Goal: Task Accomplishment & Management: Use online tool/utility

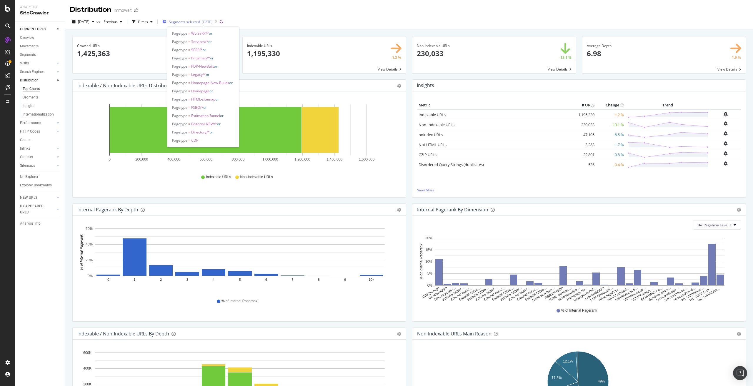
click at [212, 20] on div "2025-08-05" at bounding box center [207, 21] width 11 height 5
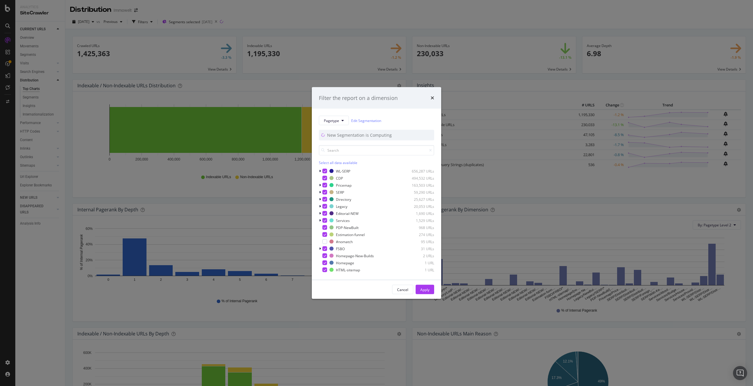
click at [31, 176] on div "Filter the report on a dimension Pagetype Edit Segmentation New Segmentation is…" at bounding box center [376, 193] width 753 height 386
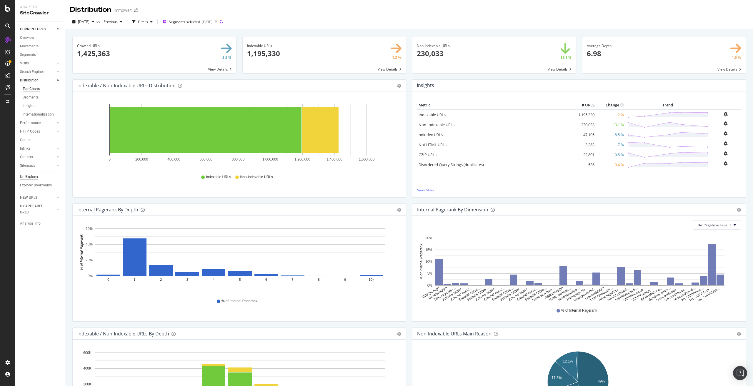
click at [31, 176] on div "Url Explorer" at bounding box center [29, 177] width 18 height 6
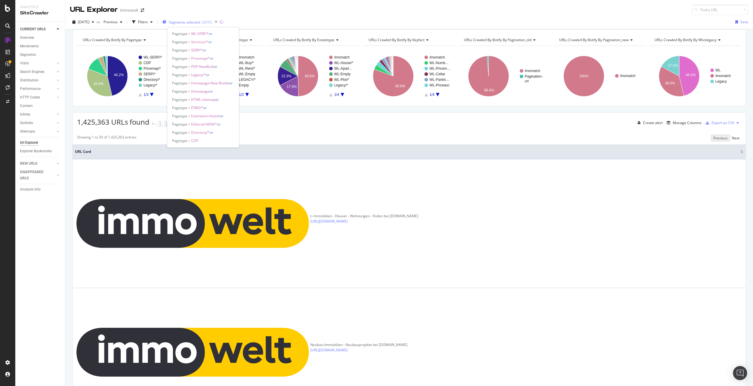
click at [212, 21] on div "2025-08-05" at bounding box center [207, 22] width 11 height 5
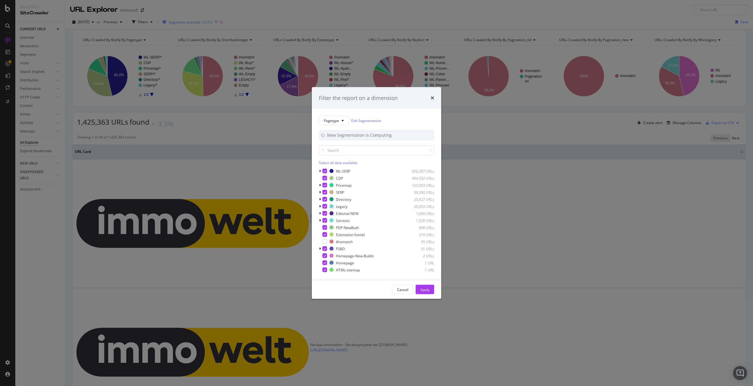
click at [215, 21] on div "Filter the report on a dimension Pagetype Edit Segmentation New Segmentation is…" at bounding box center [376, 193] width 753 height 386
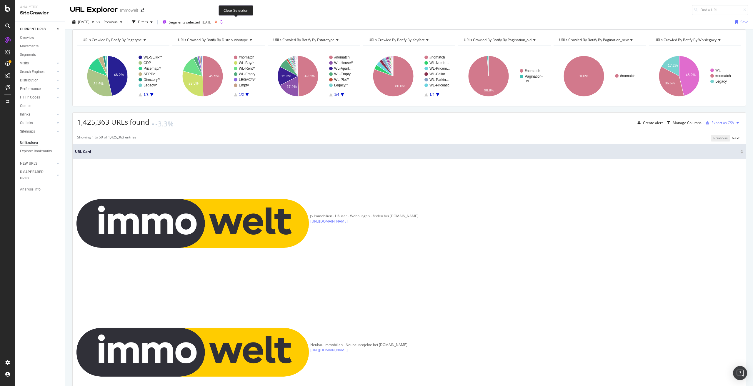
click at [220, 22] on icon at bounding box center [215, 22] width 7 height 8
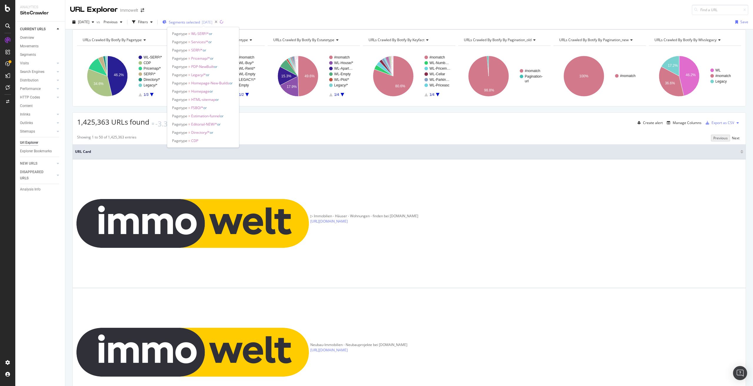
click at [195, 22] on span "Segments selected" at bounding box center [184, 22] width 31 height 5
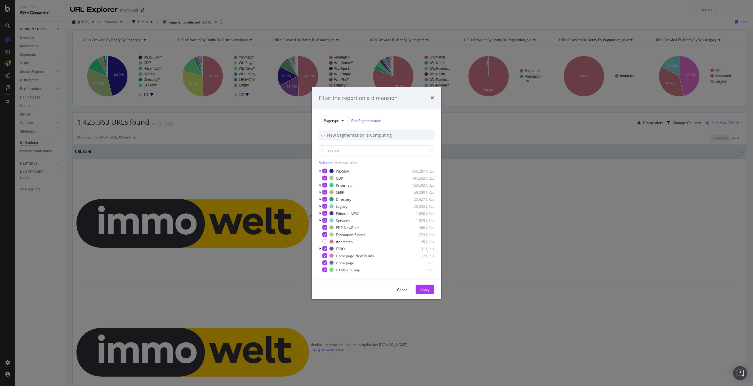
click at [262, 134] on div "Filter the report on a dimension Pagetype Edit Segmentation New Segmentation is…" at bounding box center [376, 193] width 753 height 386
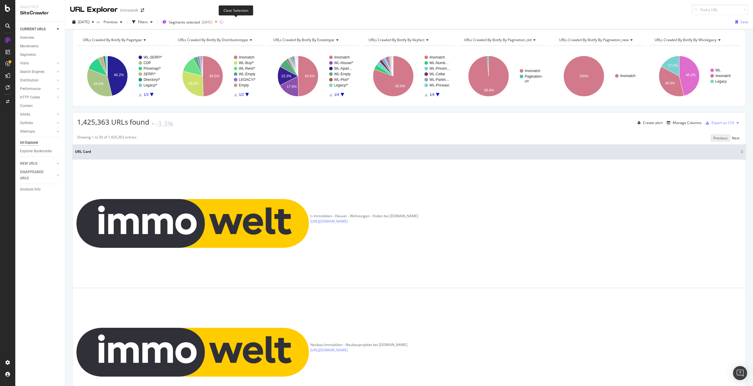
click at [220, 21] on icon at bounding box center [215, 22] width 7 height 8
click at [672, 125] on div "Manage Columns" at bounding box center [686, 122] width 29 height 5
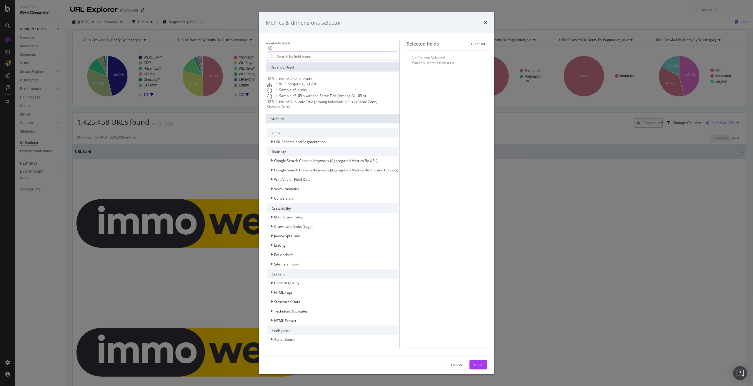
click at [293, 61] on input "modal" at bounding box center [337, 56] width 122 height 9
click at [311, 61] on input "modal" at bounding box center [337, 56] width 122 height 9
paste input "pagetype level2"
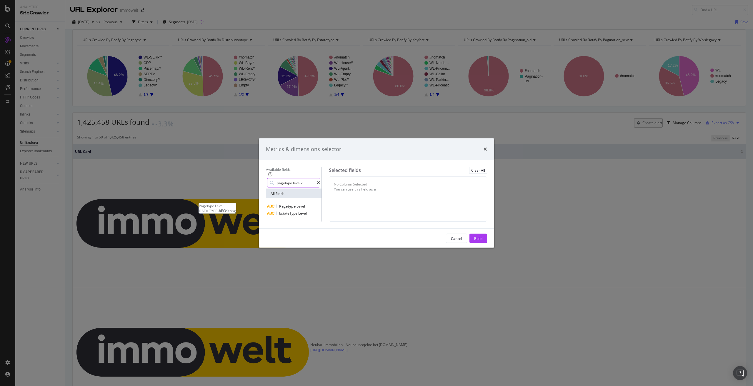
type input "pagetype level2"
click at [287, 204] on span "Pagetype" at bounding box center [287, 206] width 17 height 5
click at [430, 182] on button "Level 1" at bounding box center [419, 185] width 21 height 7
click at [441, 158] on span "Level 2" at bounding box center [441, 156] width 12 height 5
click at [320, 181] on icon "modal" at bounding box center [318, 183] width 3 height 4
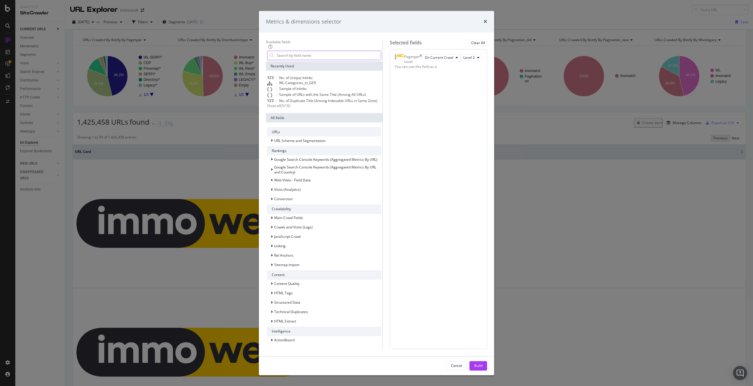
click at [323, 60] on input "modal" at bounding box center [328, 55] width 105 height 9
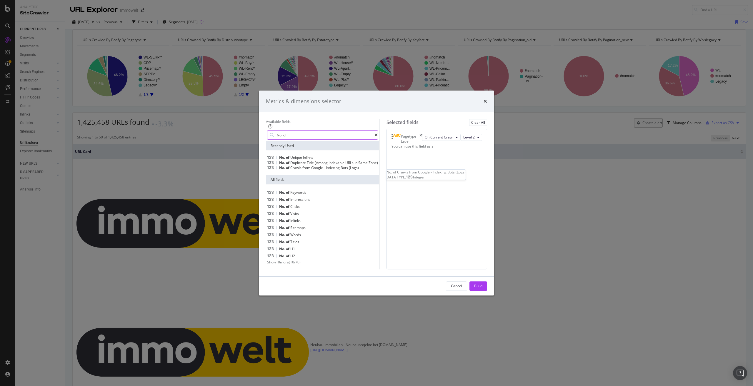
type input "No. of"
click at [326, 165] on span "Indexing" at bounding box center [333, 167] width 15 height 5
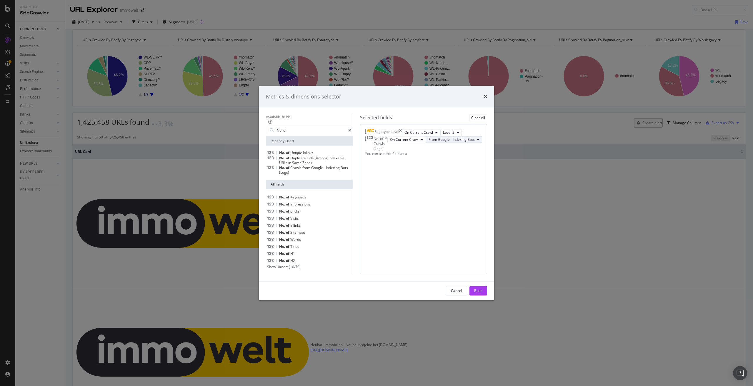
click at [479, 141] on icon "modal" at bounding box center [478, 140] width 2 height 4
click at [482, 293] on div "Build" at bounding box center [478, 290] width 8 height 5
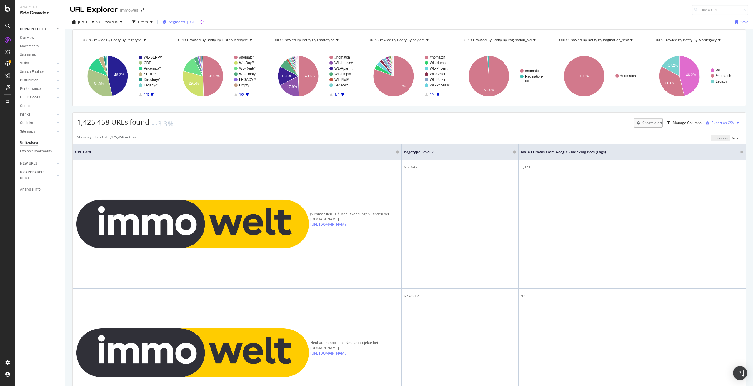
click at [198, 23] on div "Segments 2025-08-05" at bounding box center [179, 21] width 35 height 5
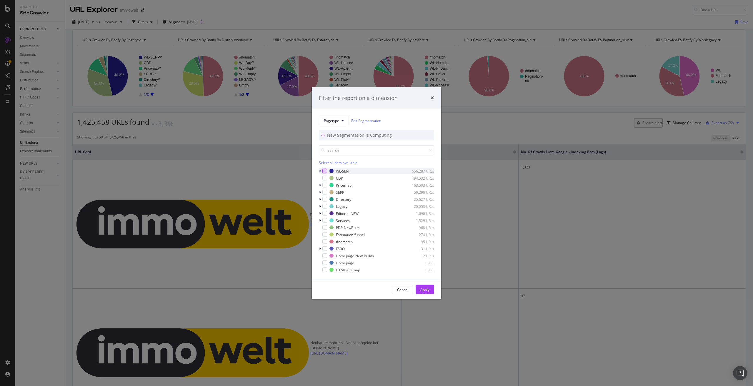
click at [325, 170] on div "modal" at bounding box center [324, 171] width 5 height 5
click at [324, 179] on div "modal" at bounding box center [324, 178] width 5 height 5
click at [323, 186] on div "modal" at bounding box center [324, 185] width 5 height 5
click at [320, 200] on icon "modal" at bounding box center [320, 200] width 2 height 4
click at [325, 199] on div "modal" at bounding box center [324, 198] width 5 height 5
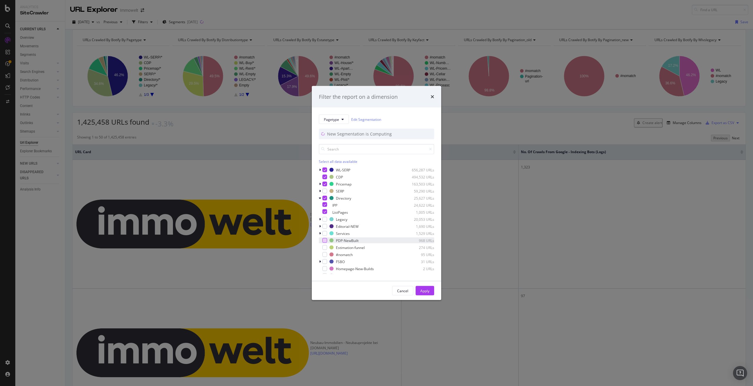
click at [323, 242] on div "modal" at bounding box center [324, 240] width 5 height 5
click at [424, 291] on div "Apply" at bounding box center [424, 290] width 9 height 5
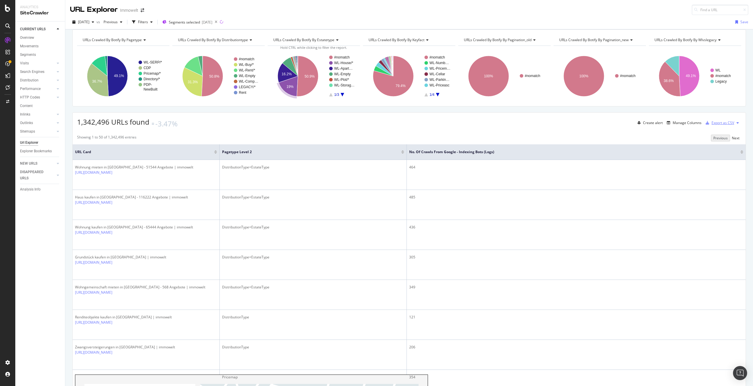
click at [720, 125] on div "Export as CSV" at bounding box center [722, 122] width 23 height 5
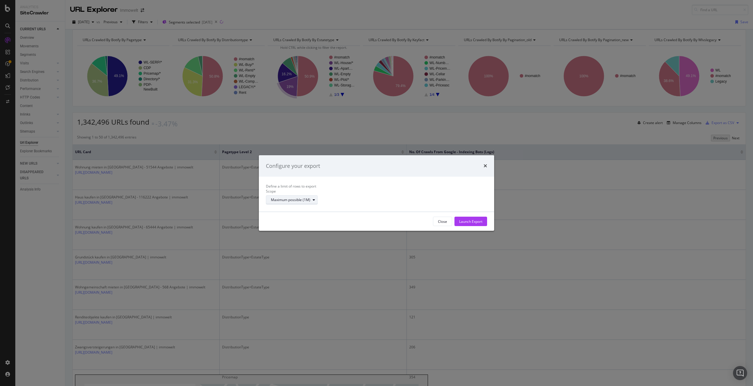
click at [310, 201] on div "Maximum possible (1M)" at bounding box center [290, 200] width 39 height 4
click at [485, 163] on icon "times" at bounding box center [485, 165] width 4 height 5
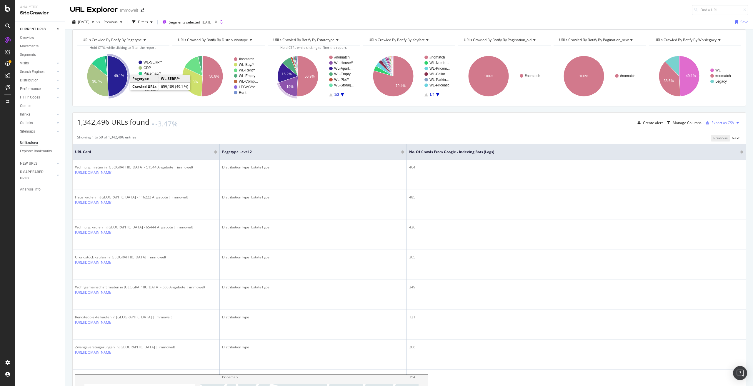
click at [122, 90] on icon "A chart." at bounding box center [117, 76] width 20 height 41
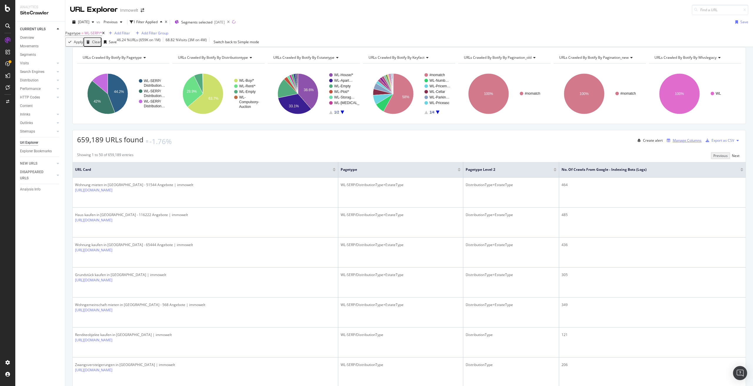
click at [672, 143] on div "Manage Columns" at bounding box center [686, 140] width 29 height 5
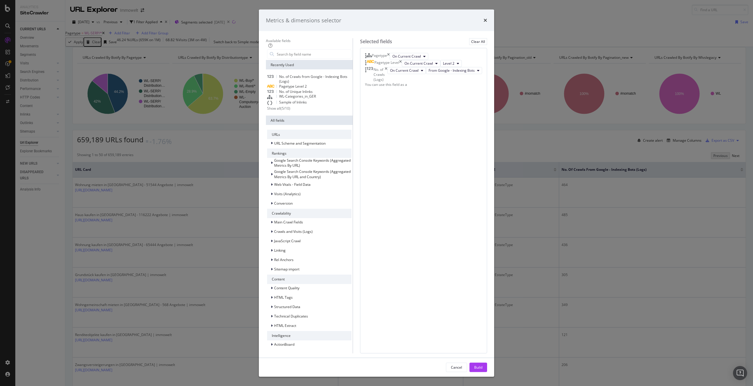
click at [389, 60] on icon "times" at bounding box center [388, 56] width 3 height 7
click at [482, 365] on div "Build" at bounding box center [478, 367] width 8 height 5
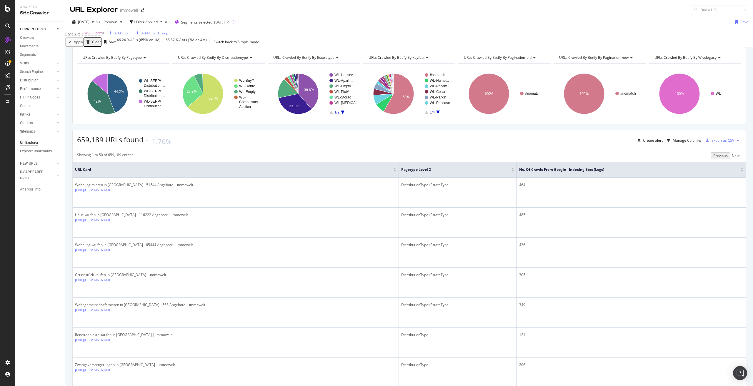
click at [716, 143] on div "Export as CSV" at bounding box center [722, 140] width 23 height 5
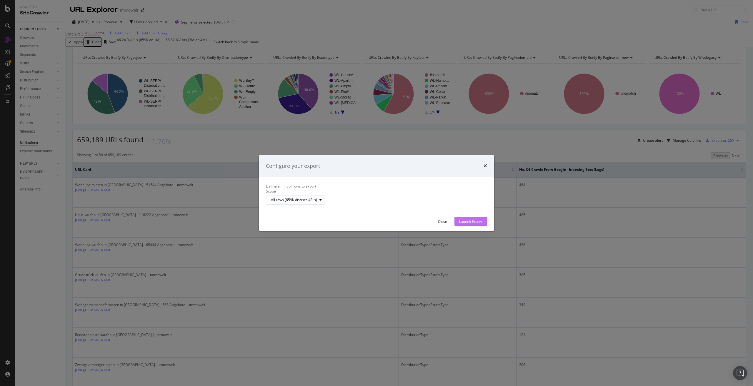
click at [469, 224] on div "Launch Export" at bounding box center [470, 221] width 23 height 5
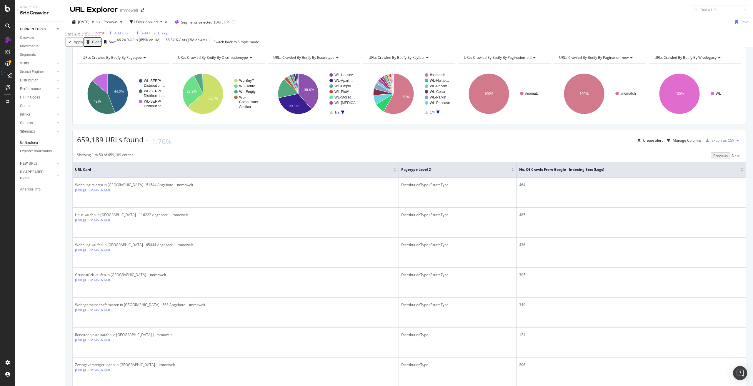
click at [720, 143] on div "Export as CSV" at bounding box center [722, 140] width 23 height 5
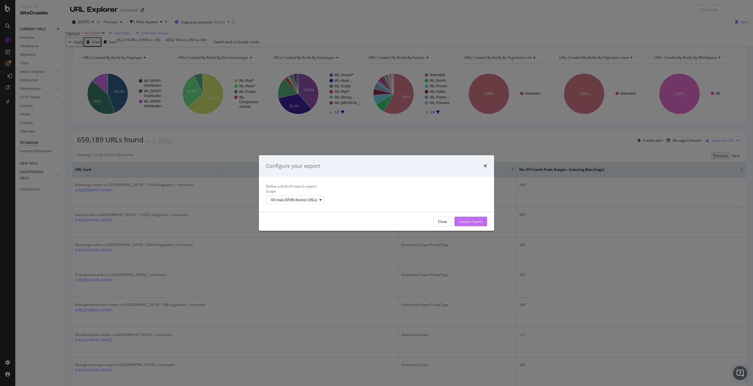
click at [461, 226] on div "Launch Export" at bounding box center [470, 221] width 23 height 9
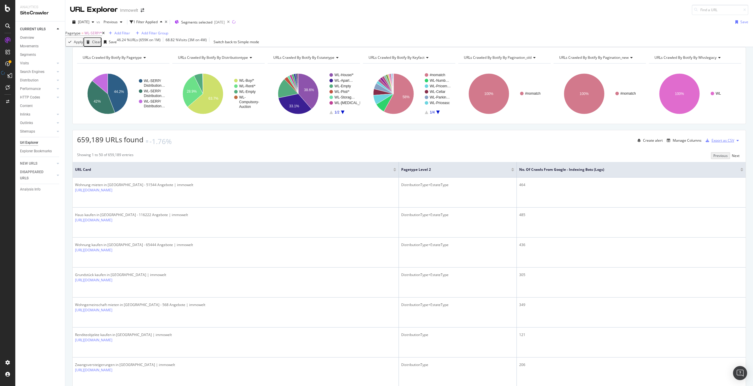
click at [725, 143] on div "Export as CSV" at bounding box center [722, 140] width 23 height 5
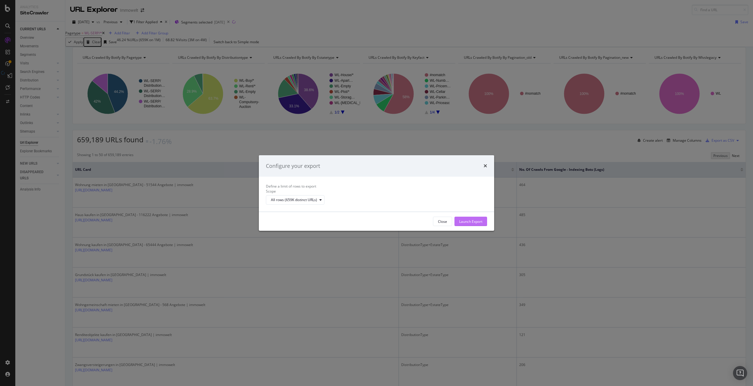
click at [475, 224] on div "Launch Export" at bounding box center [470, 221] width 23 height 5
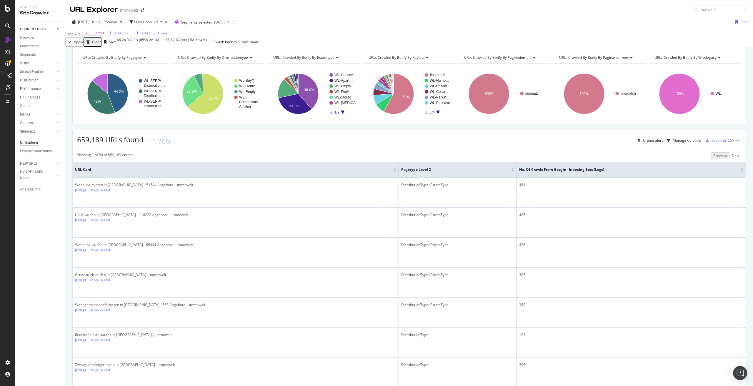
click at [711, 143] on div "Export as CSV" at bounding box center [722, 140] width 23 height 5
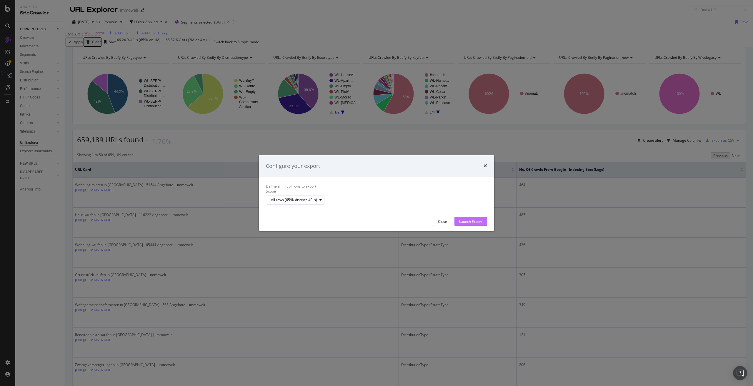
click at [478, 224] on div "Launch Export" at bounding box center [470, 221] width 23 height 5
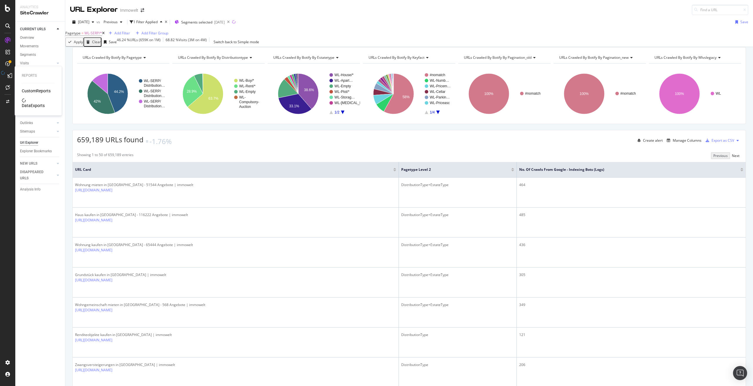
click at [36, 103] on div "DataExports" at bounding box center [33, 106] width 23 height 6
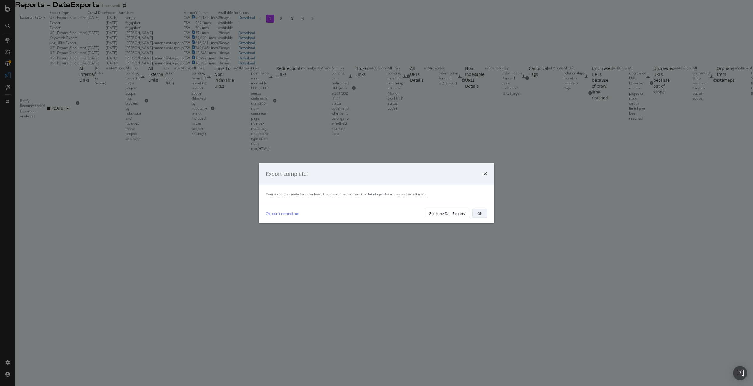
click at [481, 213] on div "OK" at bounding box center [479, 213] width 5 height 5
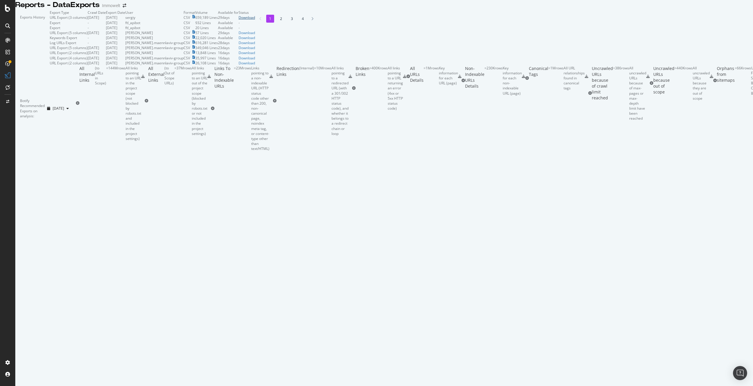
click at [255, 20] on div "Download" at bounding box center [246, 17] width 16 height 5
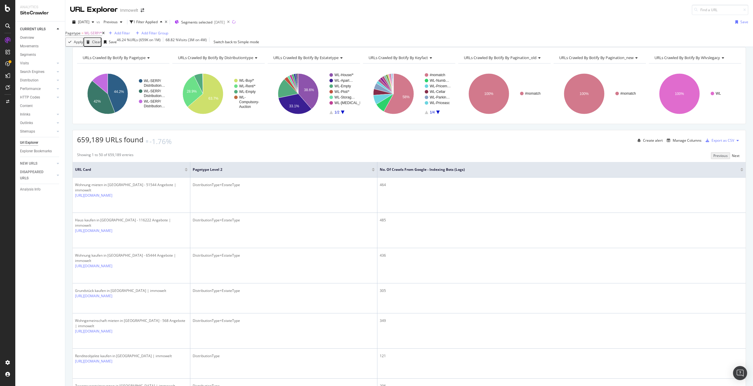
click at [105, 35] on icon at bounding box center [103, 33] width 3 height 4
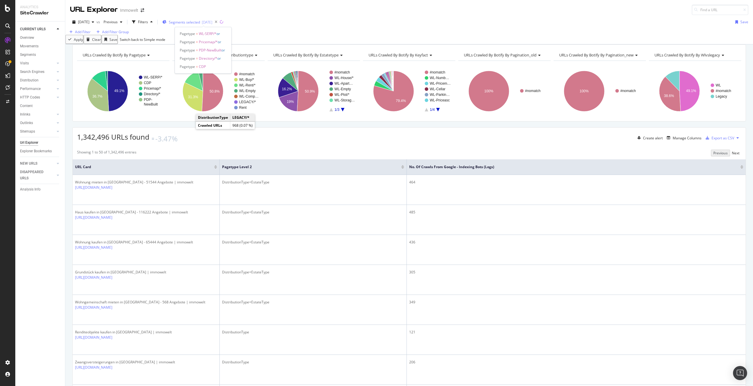
click at [200, 22] on span "Segments selected" at bounding box center [184, 22] width 31 height 5
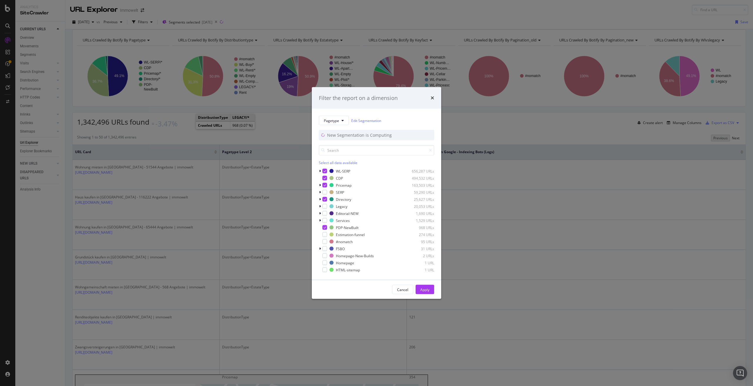
click at [168, 114] on div "Filter the report on a dimension Pagetype Edit Segmentation New Segmentation is…" at bounding box center [376, 193] width 753 height 386
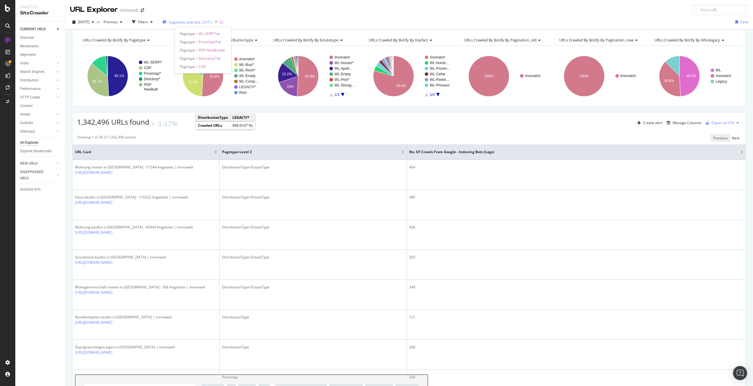
click at [200, 21] on span "Segments selected" at bounding box center [184, 22] width 31 height 5
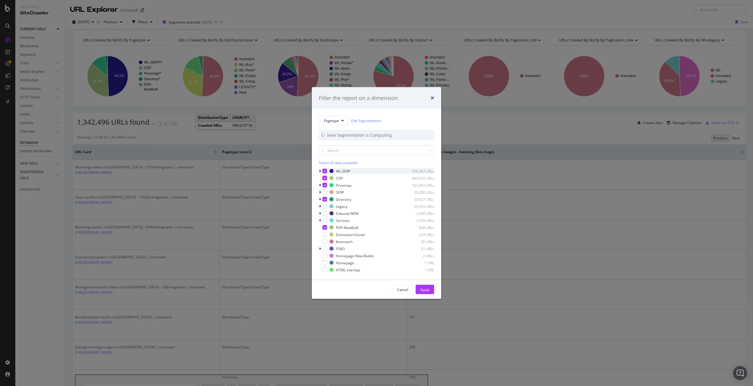
click at [324, 170] on icon "modal" at bounding box center [324, 171] width 3 height 3
click at [424, 289] on div "Apply" at bounding box center [424, 289] width 9 height 5
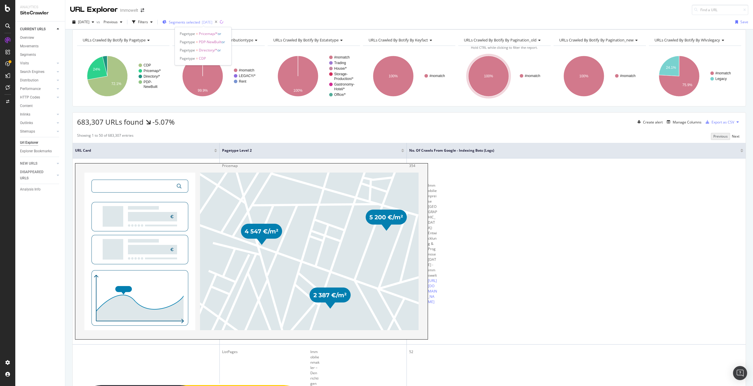
click at [191, 23] on span "Segments selected" at bounding box center [184, 22] width 31 height 5
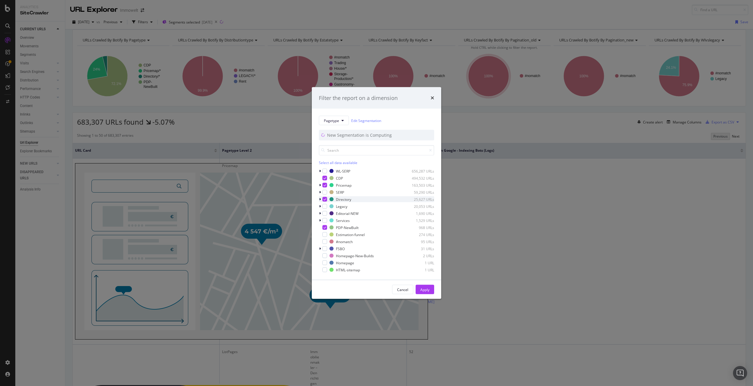
click at [320, 200] on icon "modal" at bounding box center [320, 200] width 2 height 4
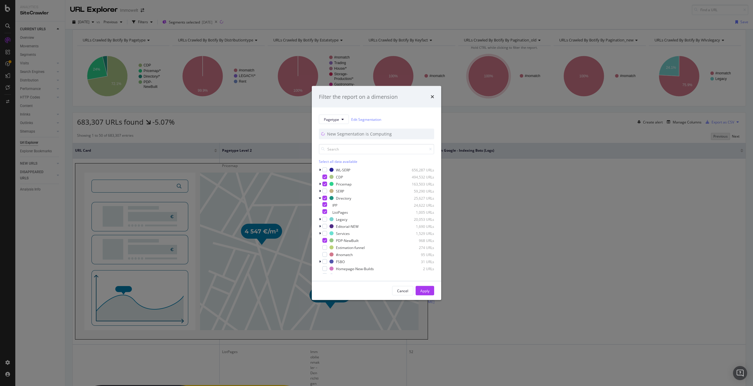
click at [253, 120] on div "Filter the report on a dimension Pagetype Edit Segmentation New Segmentation is…" at bounding box center [376, 193] width 753 height 386
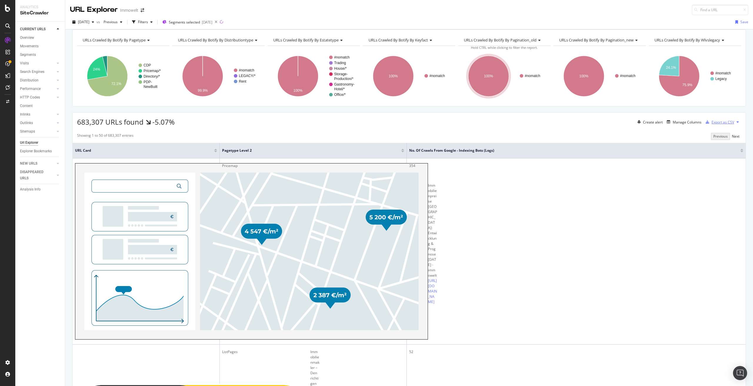
click at [721, 125] on div "Export as CSV" at bounding box center [722, 122] width 23 height 5
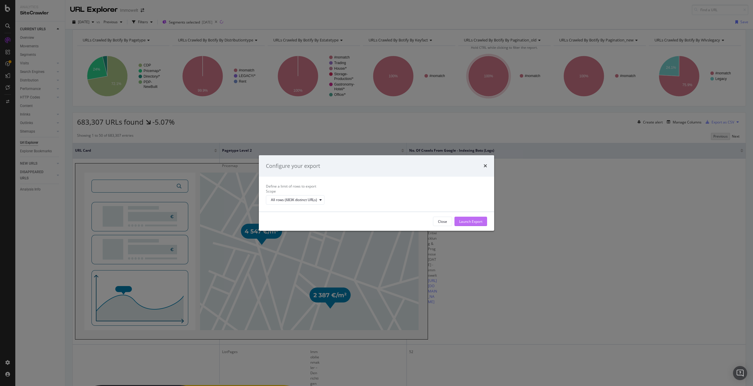
click at [462, 224] on div "Launch Export" at bounding box center [470, 221] width 23 height 5
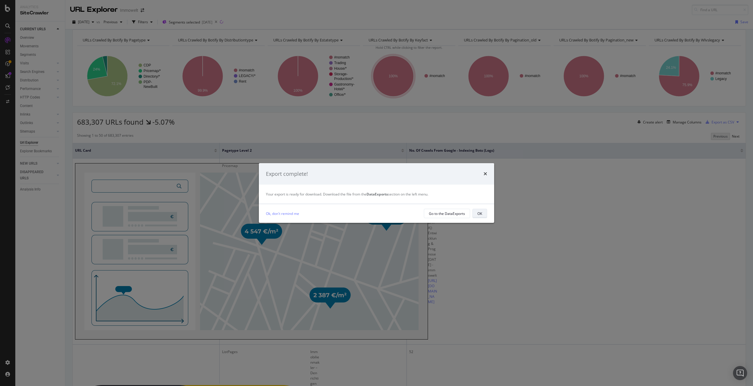
click at [482, 214] on button "OK" at bounding box center [479, 213] width 15 height 9
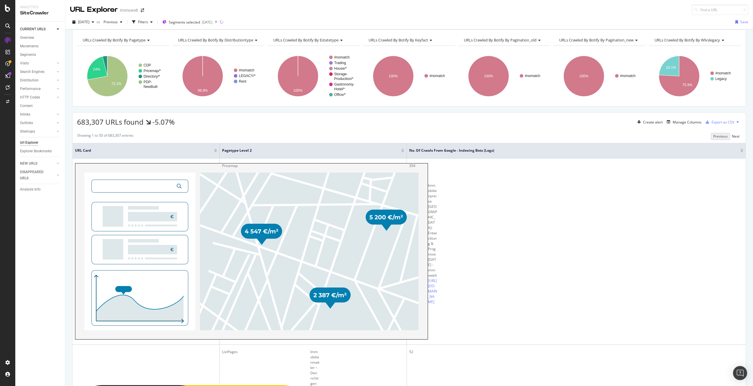
drag, startPoint x: 235, startPoint y: 22, endPoint x: 224, endPoint y: 33, distance: 15.6
click at [224, 33] on div "URL Explorer Immowelt 2025 Aug. 15th vs Previous Filters Segments selected 2025…" at bounding box center [408, 193] width 687 height 386
click at [212, 22] on div "Segments selected 2025-08-05" at bounding box center [187, 22] width 50 height 5
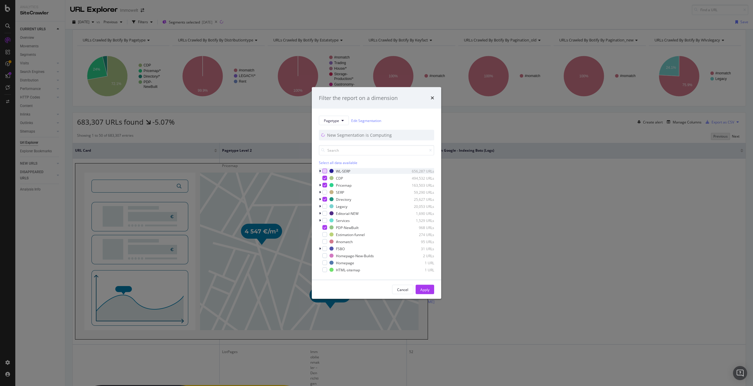
click at [326, 171] on div "modal" at bounding box center [324, 171] width 5 height 5
click at [426, 286] on div "Apply" at bounding box center [424, 289] width 9 height 9
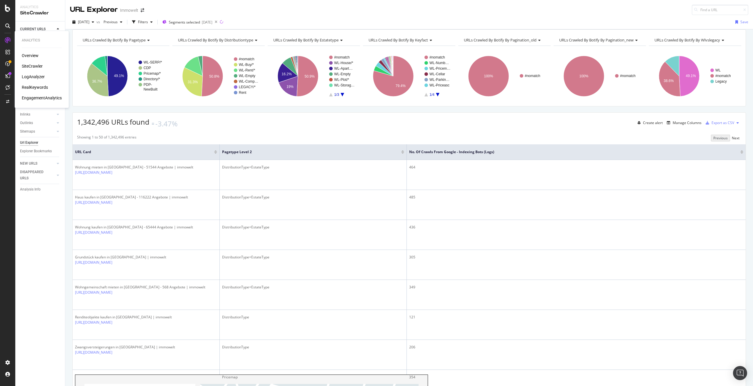
click at [32, 86] on div "RealKeywords" at bounding box center [35, 87] width 26 height 6
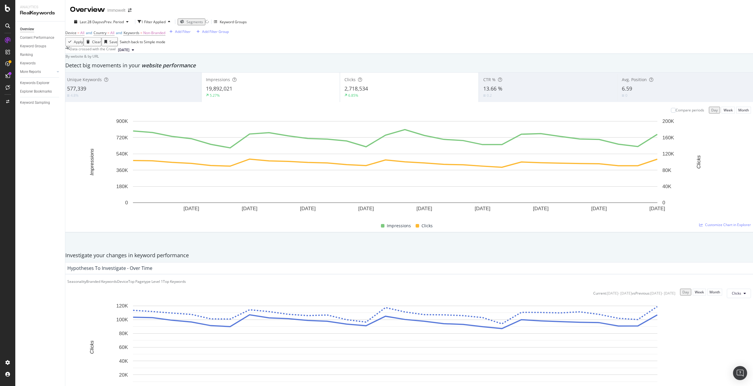
click at [37, 79] on div "Keywords Explorer" at bounding box center [42, 83] width 45 height 9
click at [36, 82] on div "Keywords Explorer" at bounding box center [34, 83] width 29 height 6
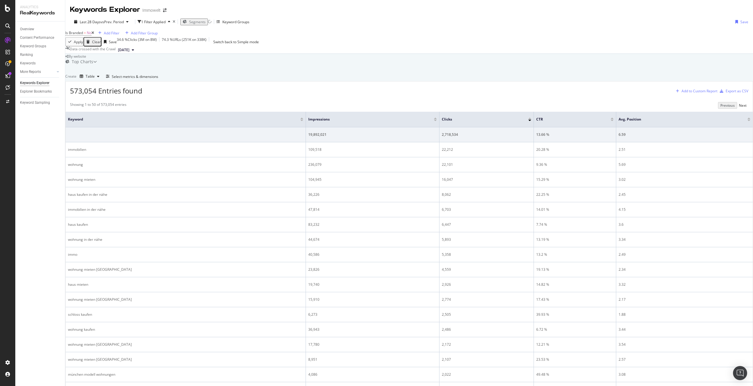
click at [681, 93] on div "Add to Custom Report" at bounding box center [699, 91] width 36 height 4
click at [99, 78] on icon "button" at bounding box center [98, 77] width 2 height 4
click at [158, 79] on div "Select metrics & dimensions" at bounding box center [135, 76] width 46 height 5
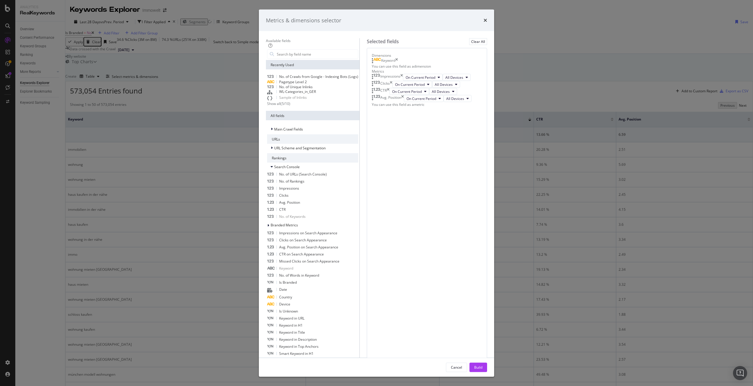
click at [403, 81] on div "Impressions" at bounding box center [387, 77] width 31 height 7
click at [398, 64] on icon "times" at bounding box center [396, 61] width 3 height 6
click at [403, 80] on icon "times" at bounding box center [401, 76] width 3 height 7
click at [410, 63] on div "No Dimension Selected" at bounding box center [391, 60] width 38 height 5
click at [392, 80] on icon "times" at bounding box center [390, 76] width 3 height 7
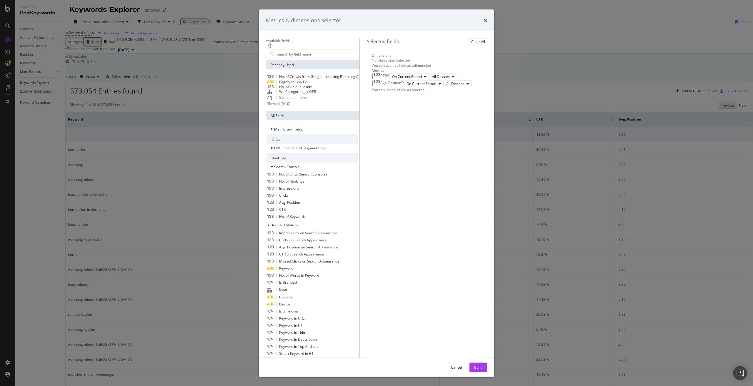
click at [389, 80] on icon "times" at bounding box center [388, 76] width 3 height 7
click at [404, 80] on icon "times" at bounding box center [402, 76] width 3 height 7
click at [286, 58] on input "modal" at bounding box center [317, 54] width 82 height 9
click at [322, 58] on input "modal" at bounding box center [317, 54] width 82 height 9
click at [296, 84] on div "Pagetype Level 2" at bounding box center [287, 81] width 40 height 5
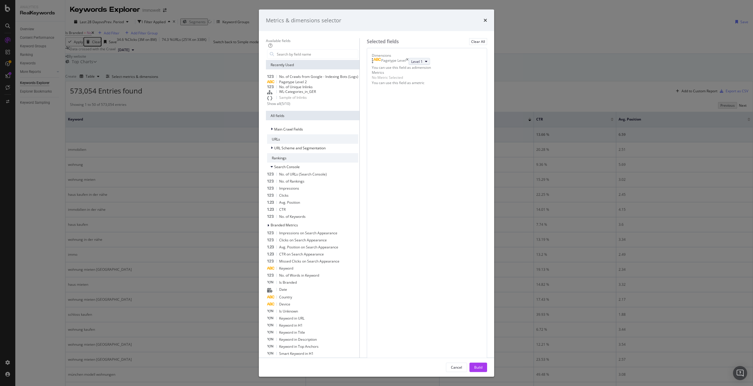
click at [409, 65] on button "Level 1" at bounding box center [418, 61] width 21 height 7
click at [401, 166] on span "Level 2" at bounding box center [401, 163] width 12 height 5
click at [419, 70] on div "Pagetype Level Level 2 You can use this field as a dimension" at bounding box center [427, 64] width 110 height 12
click at [280, 58] on input "modal" at bounding box center [317, 54] width 82 height 9
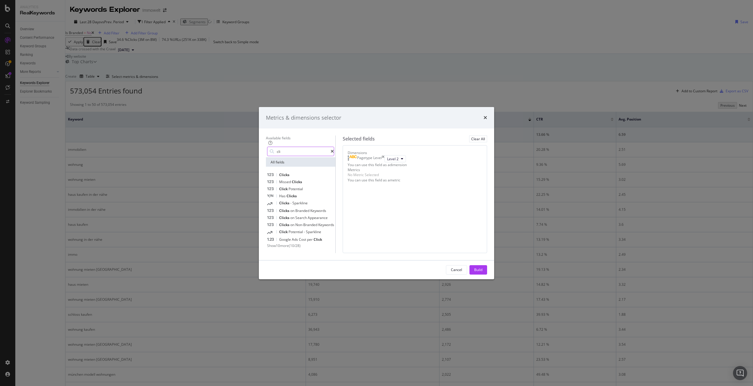
type input "cli"
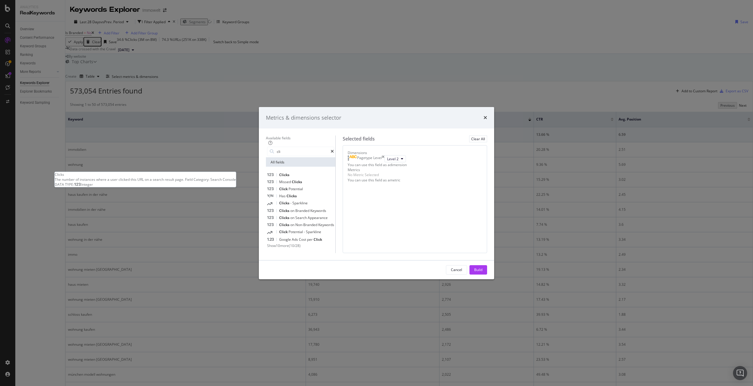
click at [285, 171] on div "Clicks" at bounding box center [278, 174] width 22 height 7
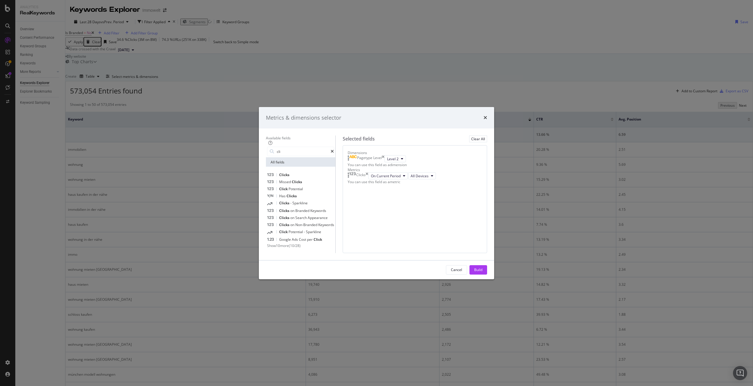
click at [289, 186] on span "Potential" at bounding box center [295, 188] width 14 height 5
click at [482, 272] on div "Build" at bounding box center [478, 269] width 8 height 5
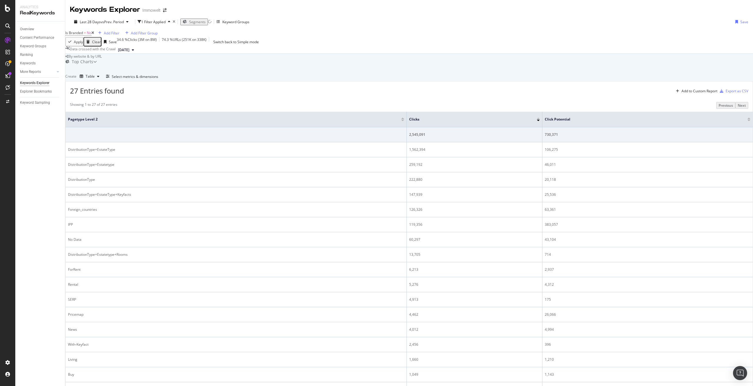
click at [203, 21] on span "Segments" at bounding box center [197, 21] width 16 height 5
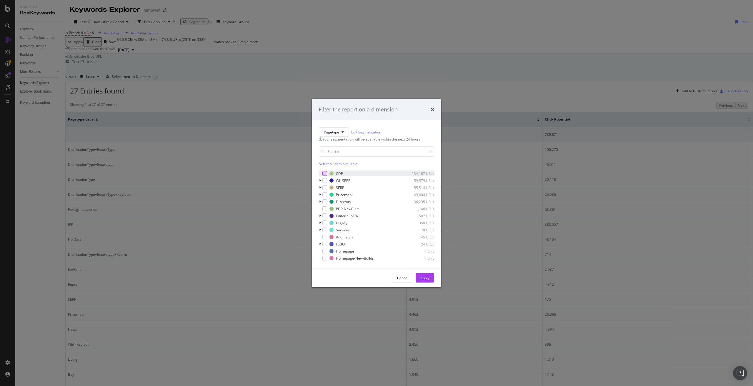
click at [325, 176] on div "modal" at bounding box center [324, 173] width 5 height 5
click at [325, 183] on div "modal" at bounding box center [324, 180] width 5 height 5
click at [324, 197] on div "modal" at bounding box center [324, 194] width 5 height 5
click at [324, 204] on div "modal" at bounding box center [324, 201] width 5 height 5
click at [320, 203] on icon "modal" at bounding box center [320, 202] width 2 height 4
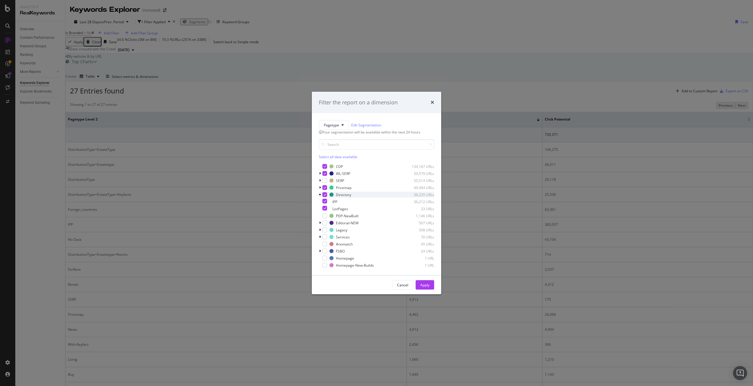
click at [320, 196] on icon "modal" at bounding box center [320, 195] width 2 height 4
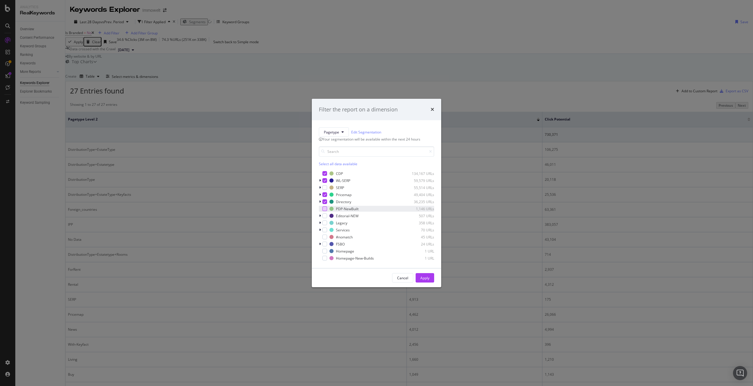
click at [324, 211] on div "modal" at bounding box center [324, 208] width 5 height 5
click at [319, 182] on icon "modal" at bounding box center [320, 181] width 2 height 4
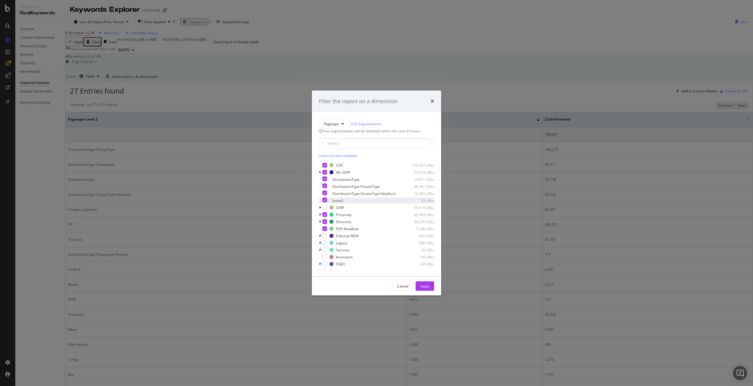
click at [326, 201] on icon "modal" at bounding box center [324, 199] width 3 height 3
click at [419, 291] on button "Apply" at bounding box center [424, 285] width 19 height 9
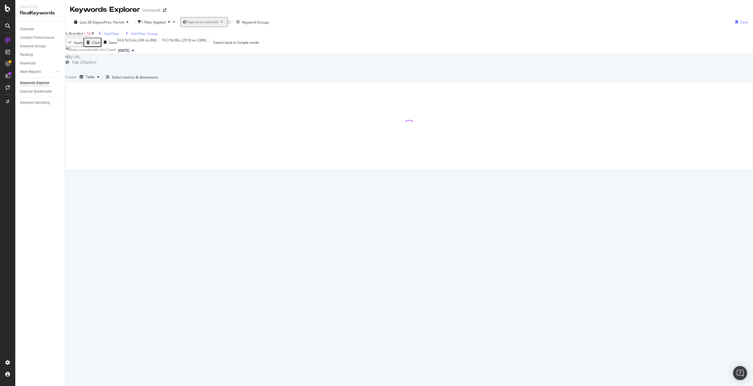
click at [94, 35] on icon at bounding box center [92, 34] width 3 height 4
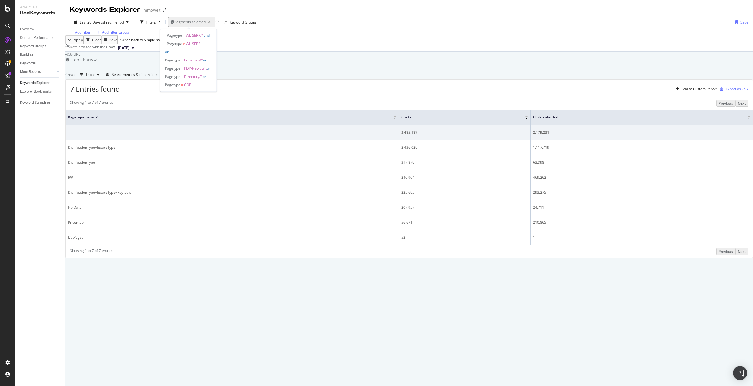
click at [184, 22] on span "Segments selected" at bounding box center [189, 21] width 31 height 5
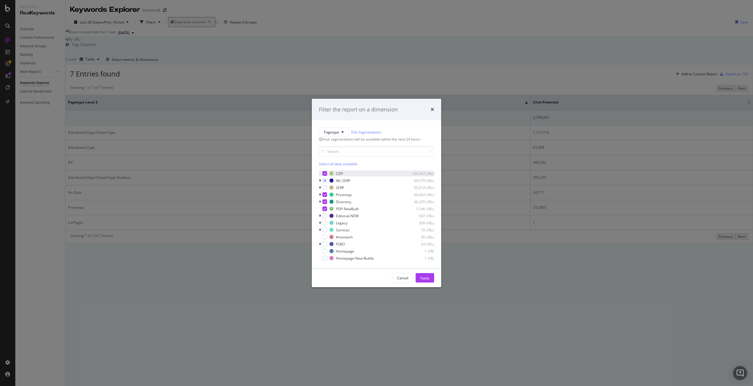
click at [325, 175] on icon "modal" at bounding box center [324, 173] width 3 height 3
click at [424, 280] on div "Apply" at bounding box center [424, 277] width 9 height 5
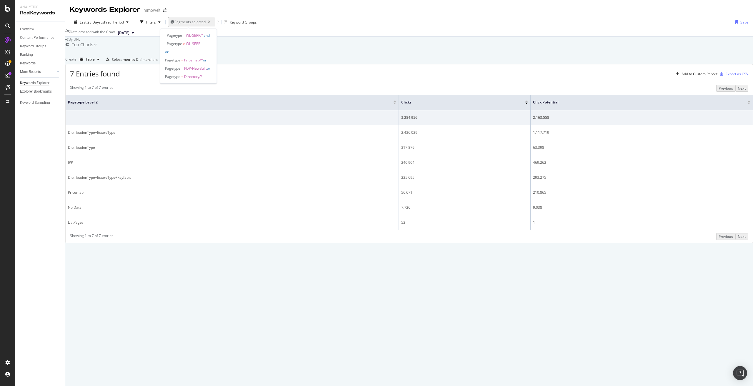
click at [183, 24] on span "Segments selected" at bounding box center [189, 21] width 31 height 5
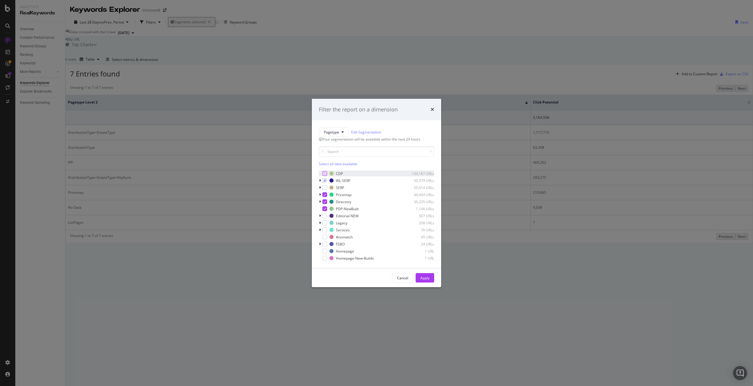
click at [326, 176] on div "modal" at bounding box center [324, 173] width 5 height 5
click at [429, 282] on button "Apply" at bounding box center [424, 277] width 19 height 9
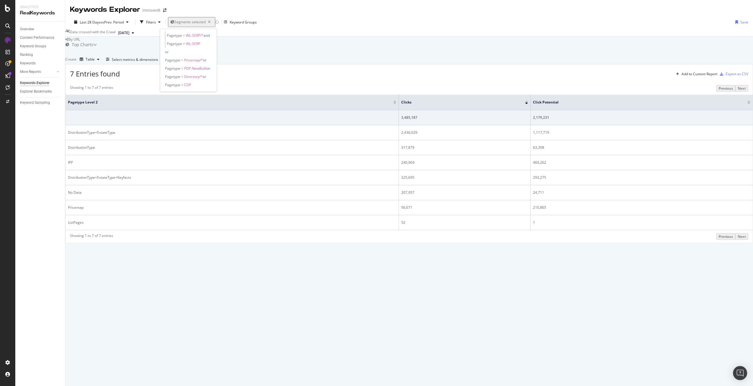
click at [181, 21] on span "Segments selected" at bounding box center [189, 21] width 31 height 5
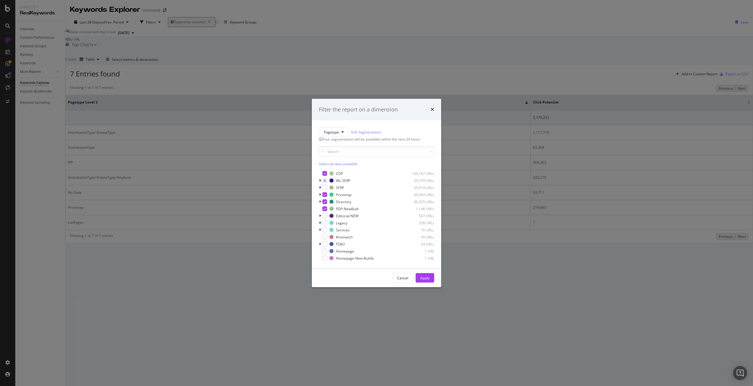
click at [249, 287] on div "Filter the report on a dimension Pagetype Edit Segmentation Your segmentation w…" at bounding box center [376, 193] width 753 height 386
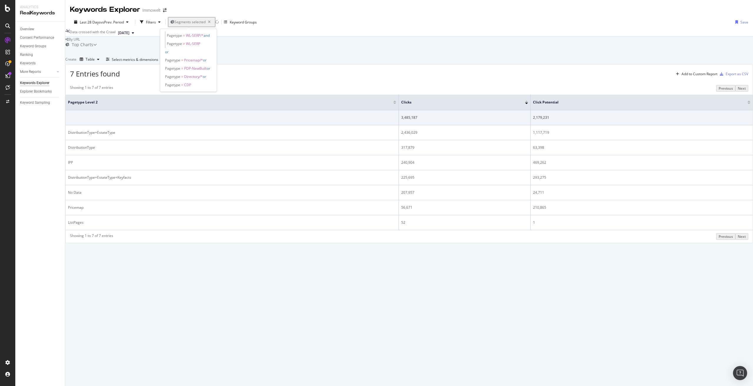
click at [181, 21] on span "Segments selected" at bounding box center [189, 21] width 31 height 5
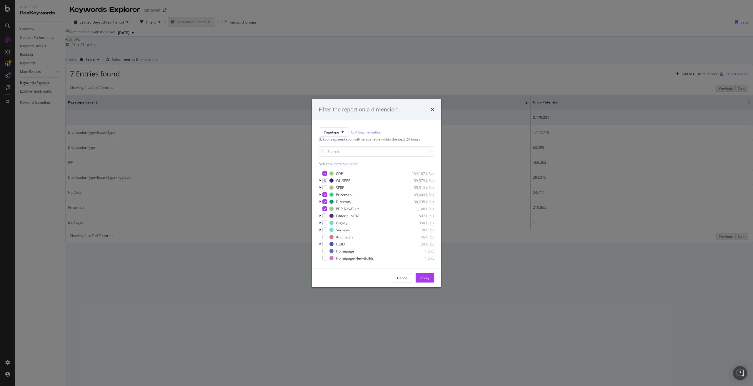
click at [276, 295] on div "Filter the report on a dimension Pagetype Edit Segmentation Your segmentation w…" at bounding box center [376, 193] width 753 height 386
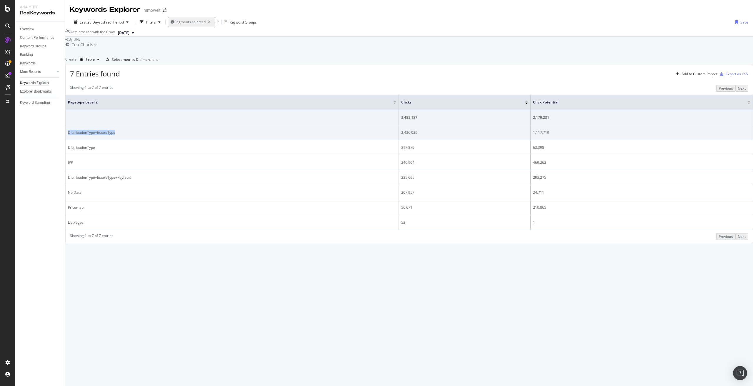
drag, startPoint x: 124, startPoint y: 157, endPoint x: 74, endPoint y: 161, distance: 50.7
click at [74, 140] on td "DistributionType+EstateType" at bounding box center [232, 132] width 333 height 15
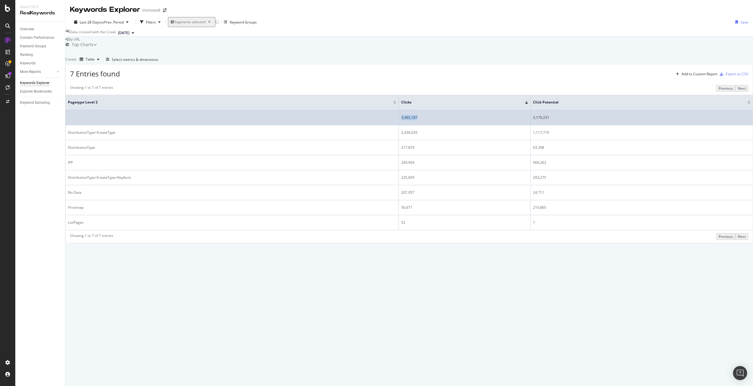
drag, startPoint x: 429, startPoint y: 143, endPoint x: 407, endPoint y: 142, distance: 22.1
click at [407, 125] on td "3,485,187" at bounding box center [465, 117] width 132 height 15
copy div "3,485,187"
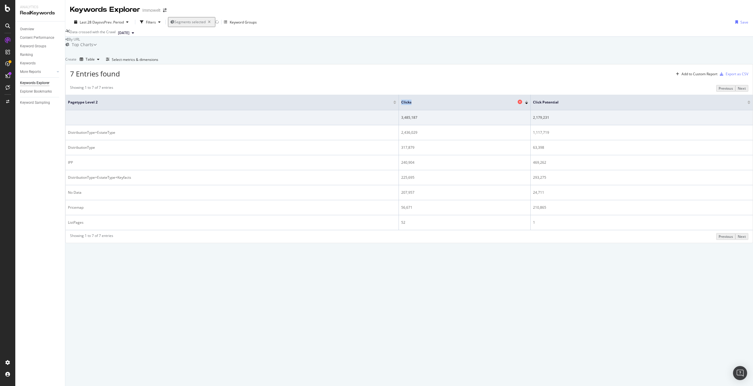
drag, startPoint x: 423, startPoint y: 127, endPoint x: 409, endPoint y: 126, distance: 13.3
click at [409, 105] on span "Clicks" at bounding box center [458, 102] width 115 height 5
copy span "Clicks"
drag, startPoint x: 571, startPoint y: 127, endPoint x: 541, endPoint y: 126, distance: 29.7
click at [541, 105] on span "Click Potential" at bounding box center [635, 102] width 205 height 5
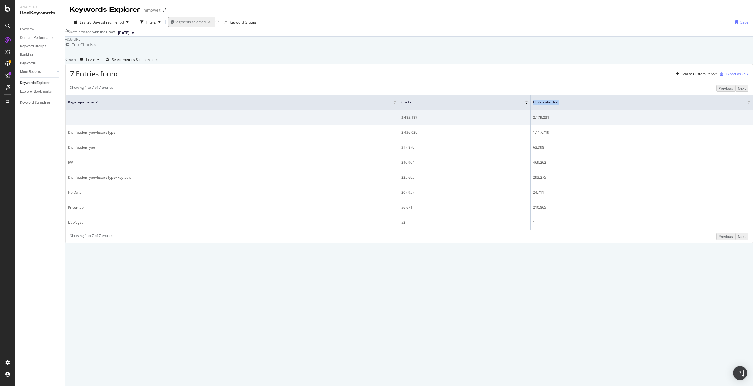
copy span "Click Potential"
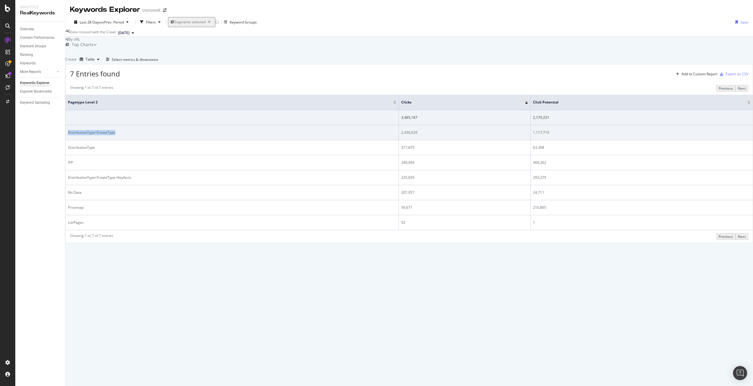
drag, startPoint x: 125, startPoint y: 158, endPoint x: 77, endPoint y: 157, distance: 48.2
click at [77, 135] on div "DistributionType+EstateType" at bounding box center [232, 132] width 328 height 5
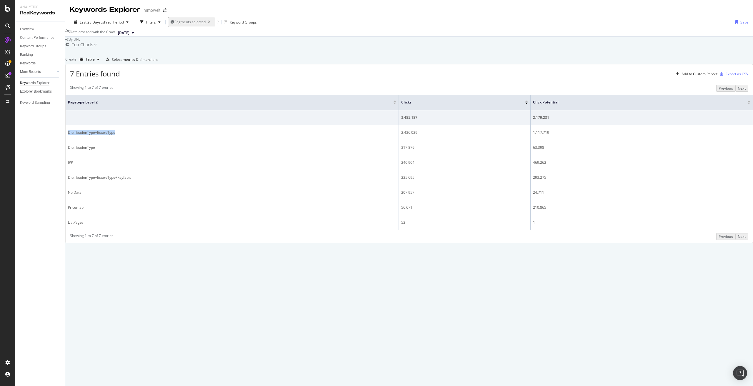
copy div "DistributionType+EstateType"
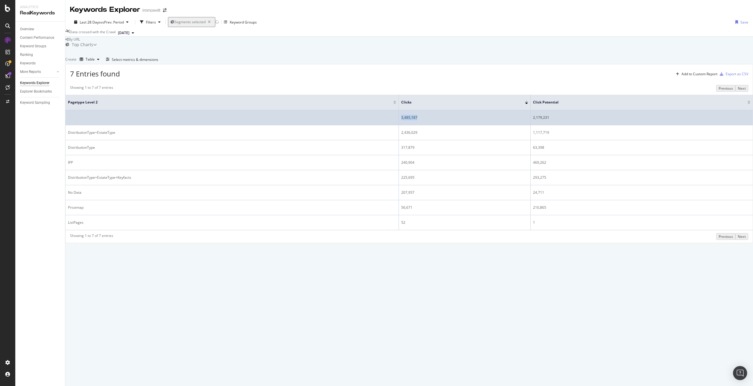
drag, startPoint x: 424, startPoint y: 143, endPoint x: 409, endPoint y: 142, distance: 15.6
click at [409, 125] on td "3,485,187" at bounding box center [465, 117] width 132 height 15
copy div "3,485,187"
drag, startPoint x: 558, startPoint y: 142, endPoint x: 541, endPoint y: 142, distance: 17.0
click at [541, 120] on div "2,179,231" at bounding box center [641, 117] width 217 height 5
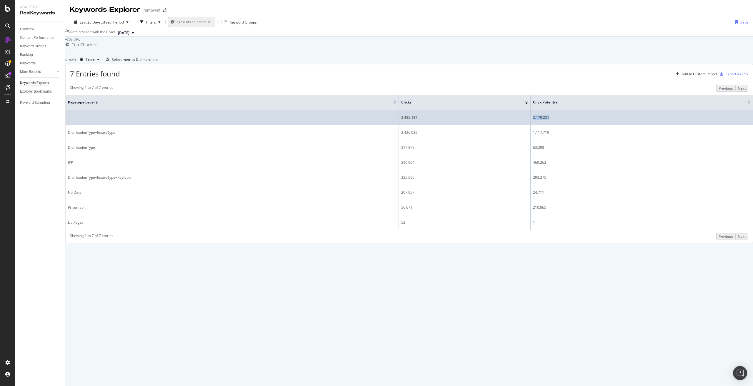
copy div "2,179,231"
click at [114, 125] on td at bounding box center [232, 117] width 333 height 15
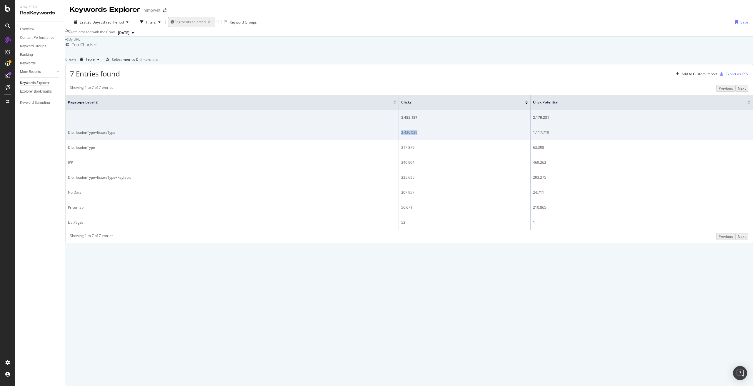
drag, startPoint x: 437, startPoint y: 159, endPoint x: 409, endPoint y: 158, distance: 27.7
click at [409, 135] on div "2,436,029" at bounding box center [464, 132] width 127 height 5
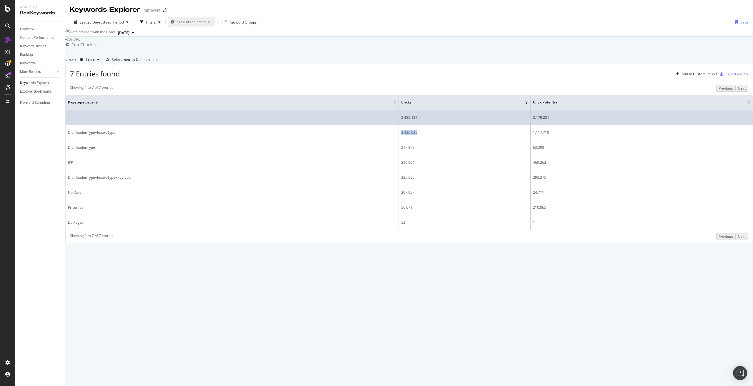
copy div "2,436,029"
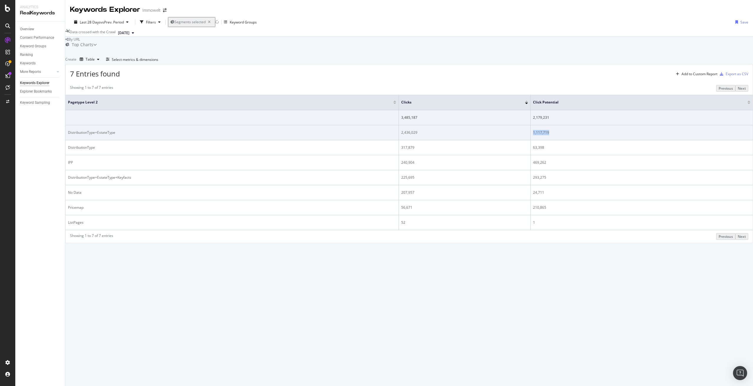
drag, startPoint x: 569, startPoint y: 157, endPoint x: 536, endPoint y: 159, distance: 32.2
click at [536, 140] on tr "DistributionType+EstateType 2,436,029 1,117,719" at bounding box center [409, 132] width 687 height 15
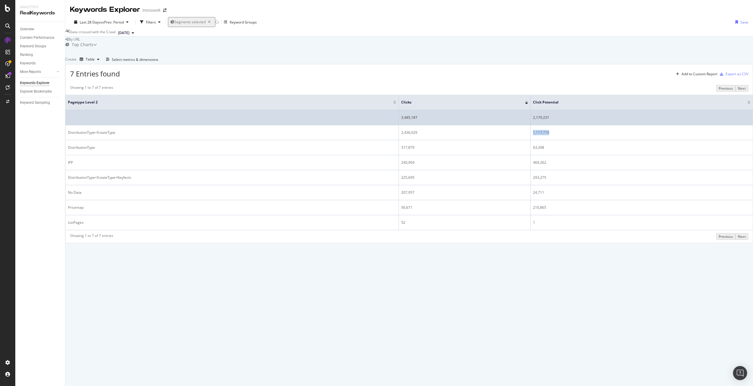
copy tr "1,117,719"
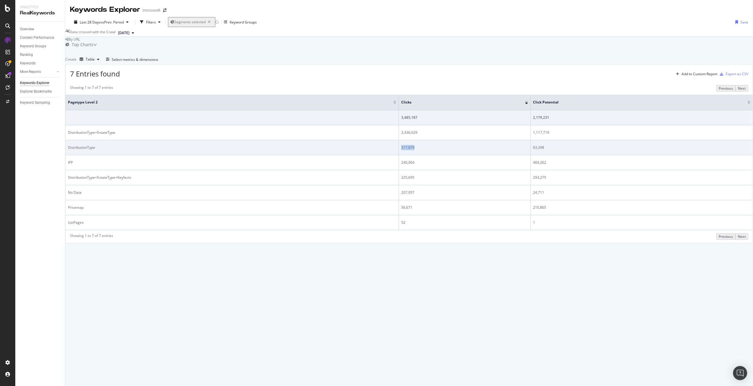
drag, startPoint x: 426, startPoint y: 173, endPoint x: 409, endPoint y: 173, distance: 16.5
click at [409, 150] on div "317,879" at bounding box center [464, 147] width 127 height 5
copy div "317,879"
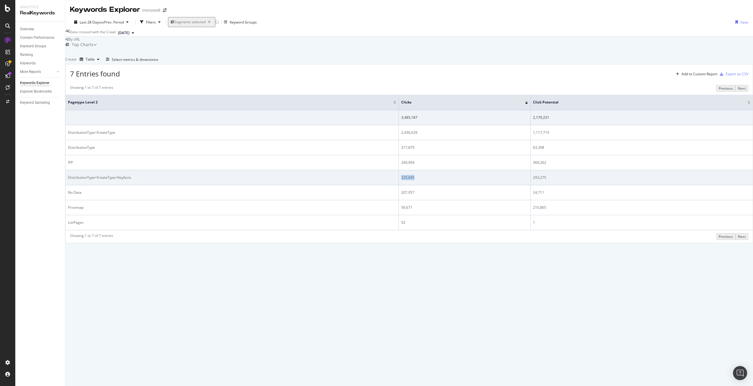
drag, startPoint x: 425, startPoint y: 200, endPoint x: 408, endPoint y: 202, distance: 17.1
click at [408, 185] on td "225,695" at bounding box center [465, 177] width 132 height 15
copy div "225,695"
drag, startPoint x: 564, startPoint y: 202, endPoint x: 541, endPoint y: 203, distance: 23.0
click at [541, 180] on div "293,275" at bounding box center [641, 177] width 217 height 5
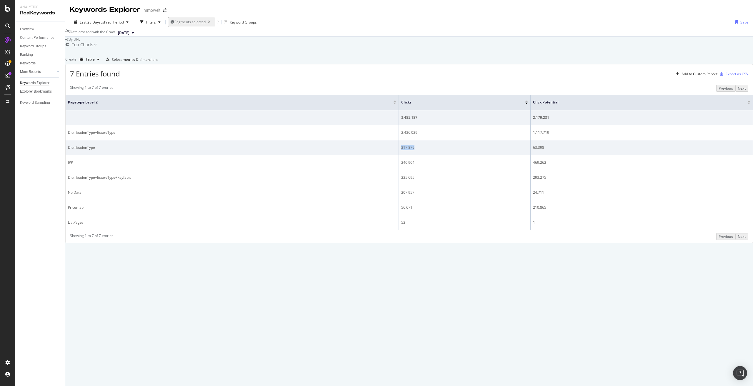
drag, startPoint x: 429, startPoint y: 171, endPoint x: 409, endPoint y: 173, distance: 19.5
click at [409, 150] on div "317,879" at bounding box center [464, 147] width 127 height 5
drag, startPoint x: 560, startPoint y: 174, endPoint x: 540, endPoint y: 171, distance: 19.7
click at [540, 155] on td "63,398" at bounding box center [641, 147] width 222 height 15
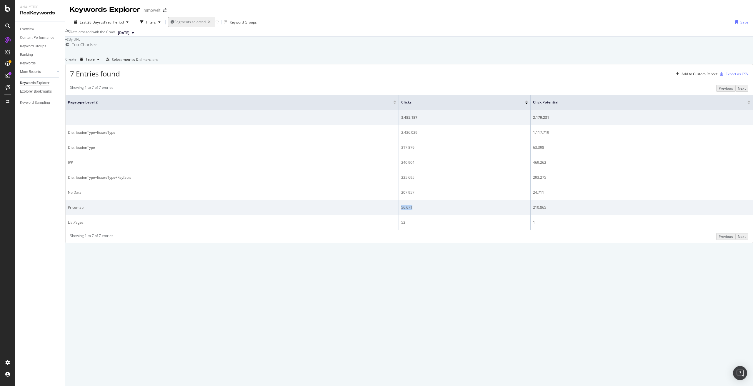
drag, startPoint x: 425, startPoint y: 231, endPoint x: 407, endPoint y: 232, distance: 17.6
click at [407, 215] on td "56,671" at bounding box center [465, 207] width 132 height 15
drag, startPoint x: 555, startPoint y: 233, endPoint x: 541, endPoint y: 235, distance: 13.9
click at [541, 215] on td "210,865" at bounding box center [641, 207] width 222 height 15
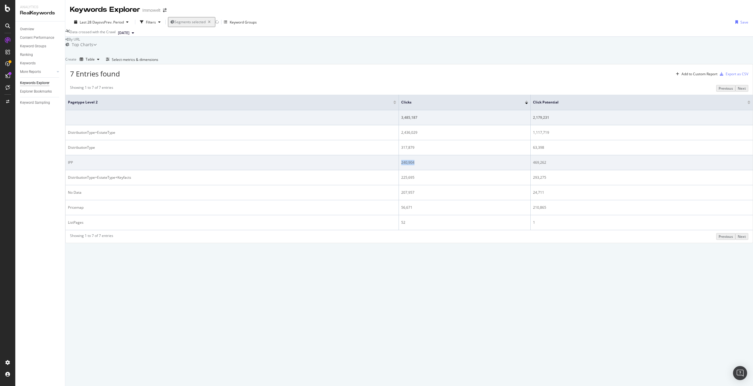
drag, startPoint x: 433, startPoint y: 187, endPoint x: 410, endPoint y: 188, distance: 23.2
click at [410, 165] on div "240,904" at bounding box center [464, 162] width 127 height 5
drag, startPoint x: 540, startPoint y: 188, endPoint x: 554, endPoint y: 187, distance: 13.6
click at [554, 170] on td "469,262" at bounding box center [641, 162] width 222 height 15
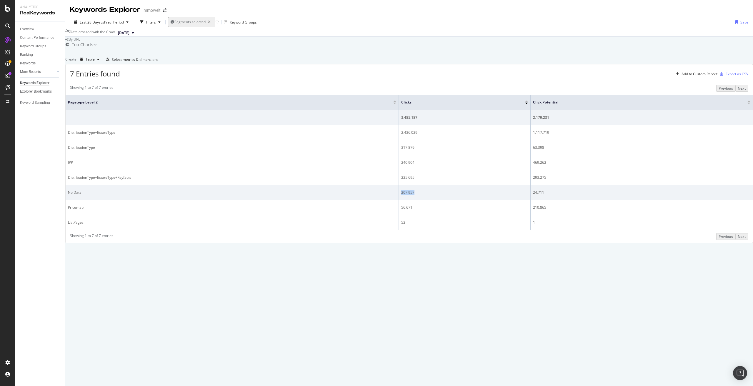
drag, startPoint x: 426, startPoint y: 216, endPoint x: 409, endPoint y: 217, distance: 17.4
click at [409, 200] on td "207,957" at bounding box center [465, 192] width 132 height 15
drag, startPoint x: 541, startPoint y: 218, endPoint x: 553, endPoint y: 217, distance: 11.8
click at [553, 195] on div "24,711" at bounding box center [641, 192] width 217 height 5
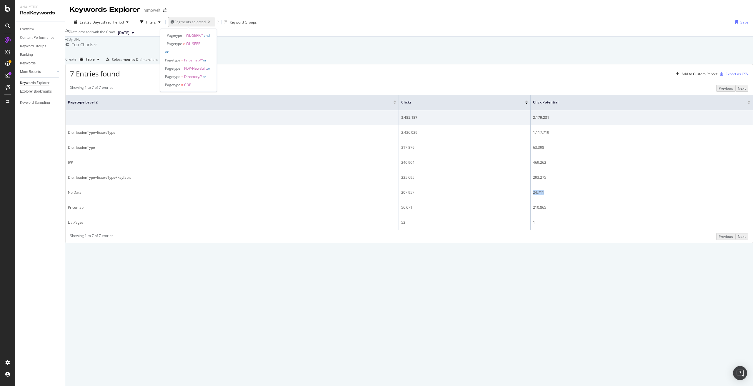
click at [188, 20] on span "Segments selected" at bounding box center [189, 21] width 31 height 5
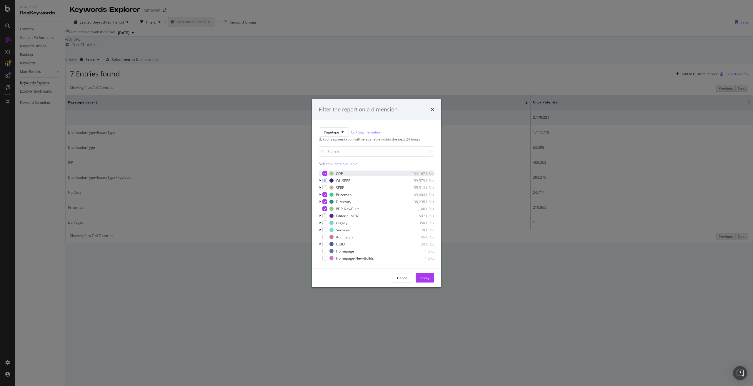
click at [323, 176] on div "modal" at bounding box center [324, 173] width 5 height 5
click at [325, 196] on icon "modal" at bounding box center [324, 194] width 3 height 3
click at [325, 203] on icon "modal" at bounding box center [324, 201] width 3 height 3
click at [422, 280] on div "Apply" at bounding box center [424, 277] width 9 height 5
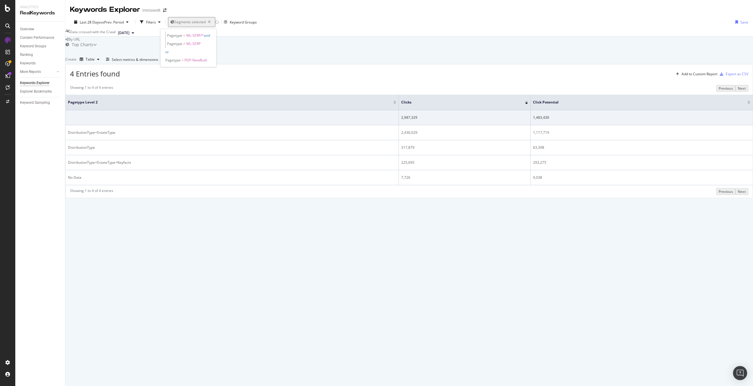
click at [195, 21] on span "Segments selected" at bounding box center [189, 21] width 31 height 5
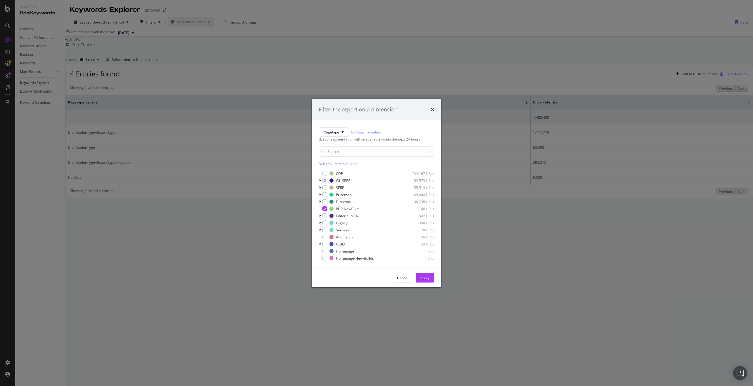
drag, startPoint x: 269, startPoint y: 244, endPoint x: 221, endPoint y: 232, distance: 48.9
click at [268, 244] on div "Filter the report on a dimension Pagetype Edit Segmentation Your segmentation w…" at bounding box center [376, 193] width 753 height 386
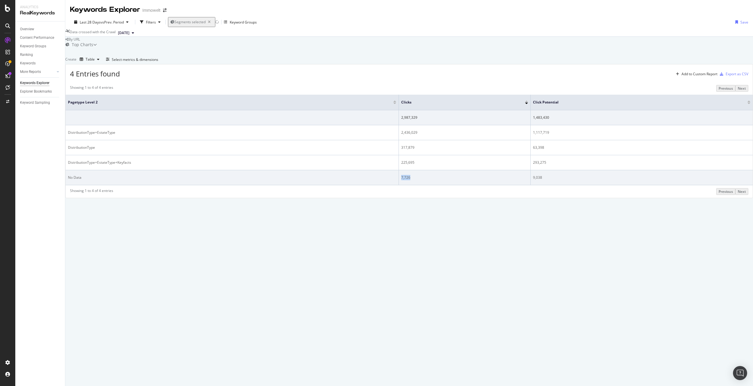
drag, startPoint x: 433, startPoint y: 202, endPoint x: 410, endPoint y: 204, distance: 23.6
click at [410, 180] on div "7,726" at bounding box center [464, 177] width 127 height 5
drag, startPoint x: 556, startPoint y: 201, endPoint x: 541, endPoint y: 201, distance: 15.0
click at [541, 180] on div "9,038" at bounding box center [641, 177] width 217 height 5
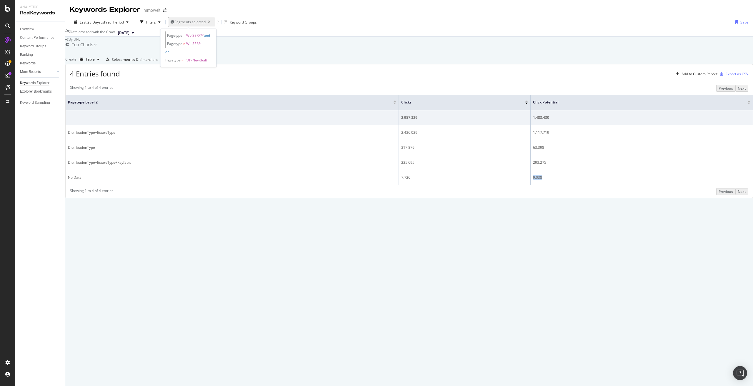
click at [187, 21] on span "Segments selected" at bounding box center [189, 21] width 31 height 5
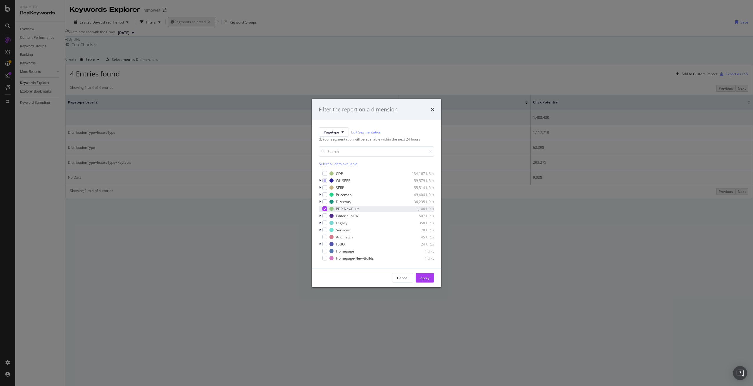
click at [323, 210] on icon "modal" at bounding box center [324, 208] width 3 height 3
click at [324, 182] on icon "modal" at bounding box center [324, 180] width 3 height 3
click at [320, 203] on icon "modal" at bounding box center [320, 202] width 2 height 4
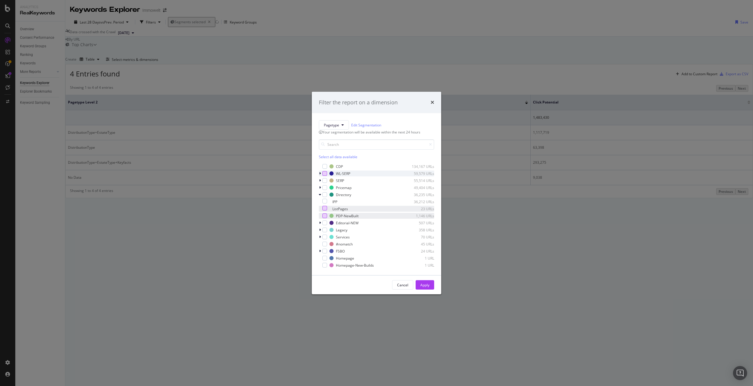
click at [327, 210] on div "modal" at bounding box center [324, 208] width 5 height 5
click at [423, 287] on div "Apply" at bounding box center [424, 284] width 9 height 5
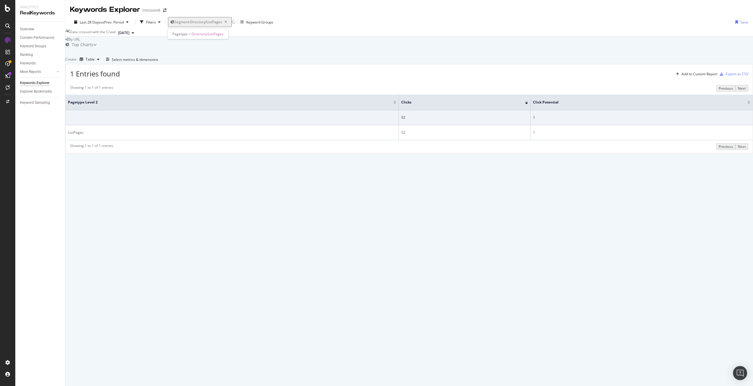
click at [198, 19] on span "Segment: Directory/ListPages" at bounding box center [198, 21] width 48 height 5
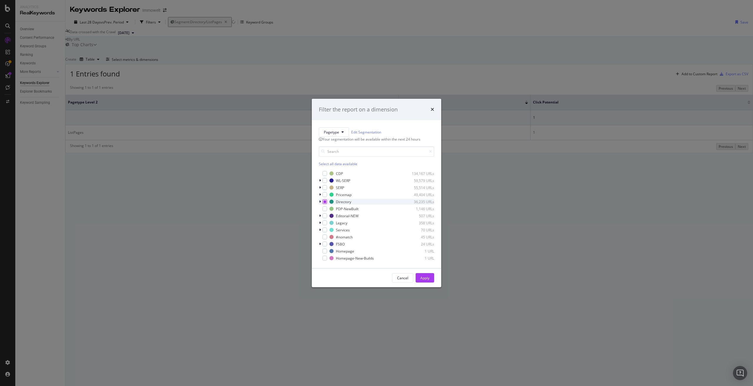
click at [327, 204] on div "modal" at bounding box center [324, 201] width 5 height 5
click at [325, 203] on icon "modal" at bounding box center [324, 201] width 3 height 3
click at [325, 176] on div "modal" at bounding box center [324, 173] width 5 height 5
click at [428, 280] on div "Apply" at bounding box center [424, 277] width 9 height 5
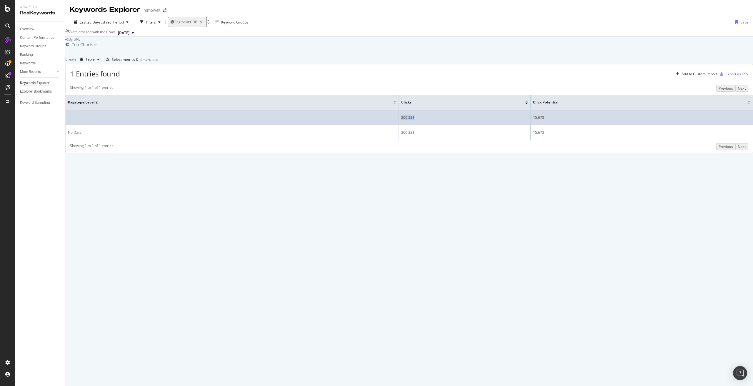
drag, startPoint x: 430, startPoint y: 141, endPoint x: 409, endPoint y: 141, distance: 20.6
click at [409, 120] on div "200,231" at bounding box center [464, 117] width 127 height 5
drag, startPoint x: 557, startPoint y: 143, endPoint x: 540, endPoint y: 144, distance: 16.8
click at [540, 125] on td "15,673" at bounding box center [641, 117] width 222 height 15
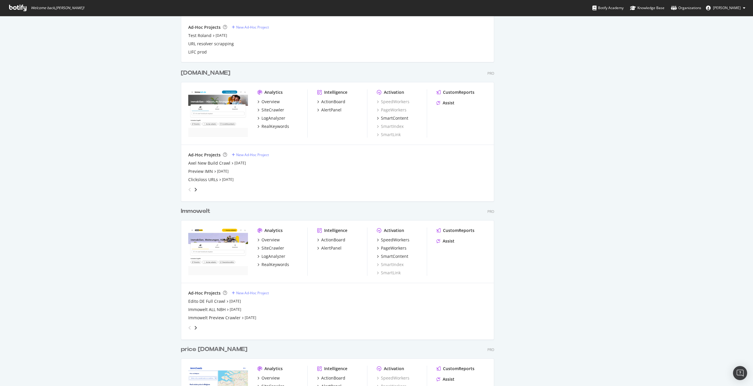
scroll to position [764, 0]
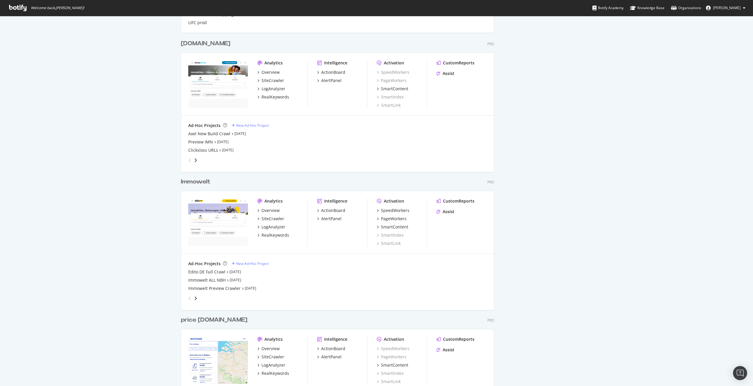
click at [200, 181] on div "Immowelt" at bounding box center [195, 182] width 29 height 9
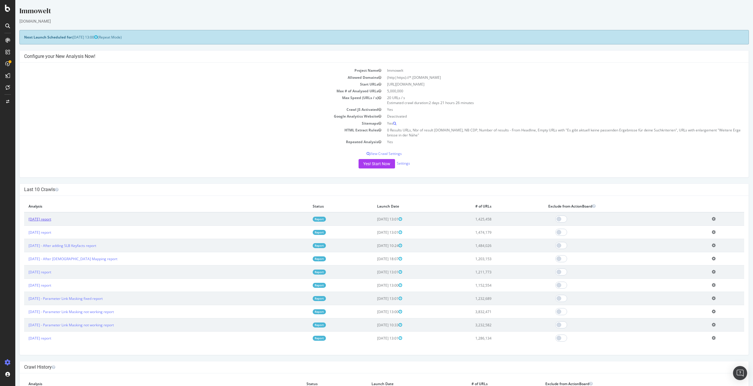
click at [51, 218] on link "2025 Aug. 15th report" at bounding box center [40, 219] width 23 height 5
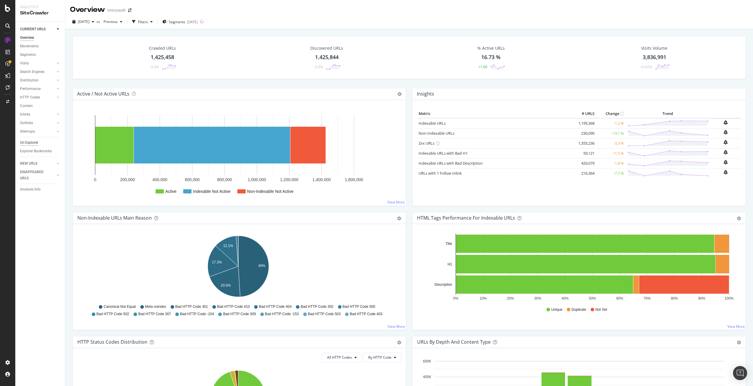
click at [23, 142] on div "Url Explorer" at bounding box center [29, 143] width 18 height 6
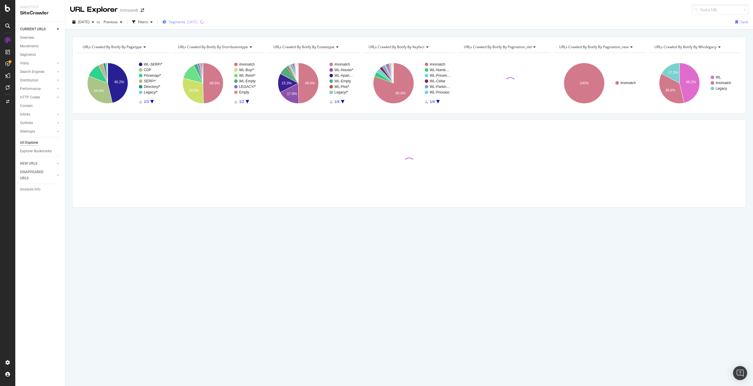
click at [185, 21] on span "Segments" at bounding box center [177, 21] width 16 height 5
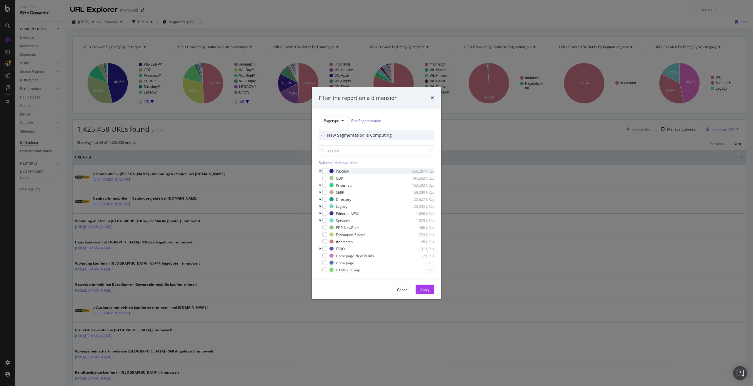
click at [320, 171] on icon "modal" at bounding box center [320, 171] width 2 height 4
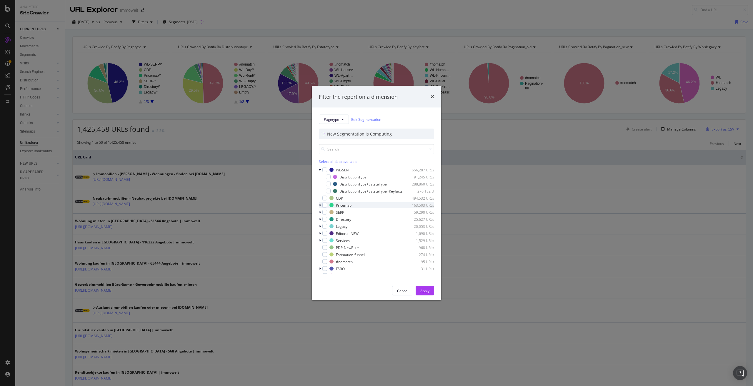
click at [320, 204] on icon "modal" at bounding box center [320, 205] width 2 height 4
click at [320, 203] on icon "modal" at bounding box center [320, 205] width 2 height 4
click at [320, 210] on icon "modal" at bounding box center [320, 212] width 2 height 4
click at [319, 210] on icon "modal" at bounding box center [320, 212] width 2 height 4
click at [328, 175] on div "modal" at bounding box center [328, 177] width 5 height 5
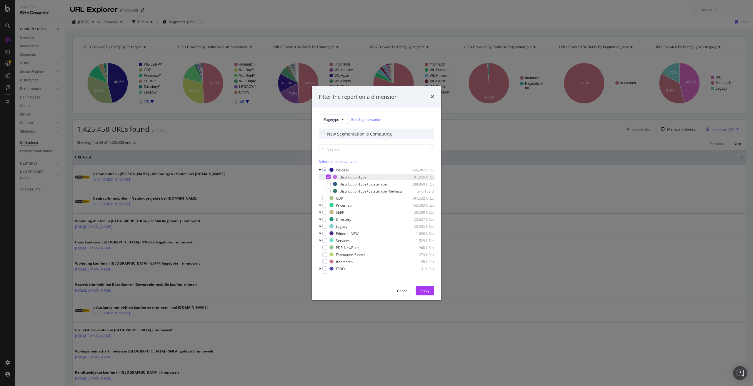
click at [328, 175] on icon "modal" at bounding box center [328, 176] width 3 height 3
click at [328, 182] on div "modal" at bounding box center [328, 184] width 5 height 5
click at [427, 292] on div "Apply" at bounding box center [424, 290] width 9 height 5
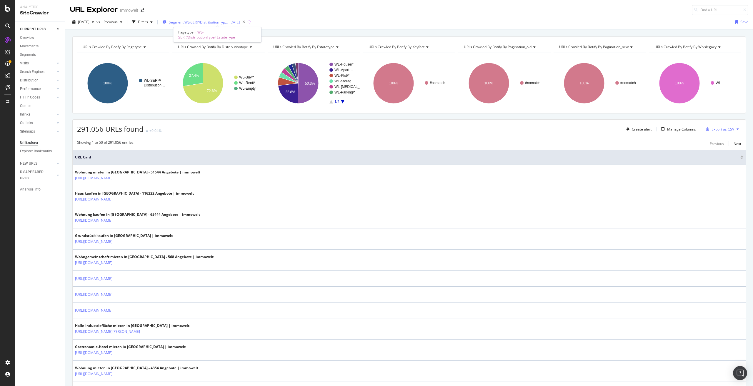
click at [205, 21] on span "Segment: WL-SERP/DistributionType+EstateType" at bounding box center [198, 22] width 59 height 5
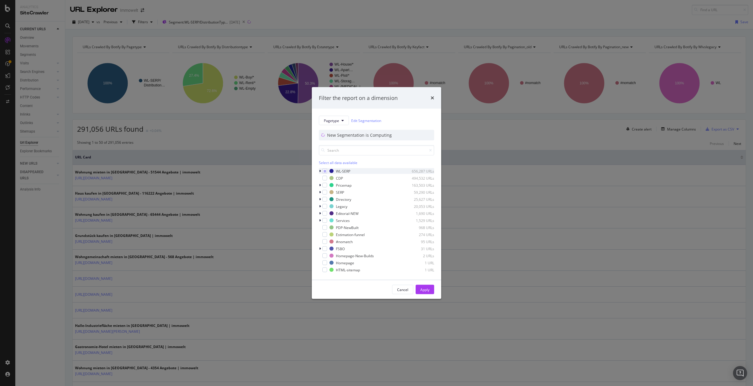
click at [319, 170] on div "modal" at bounding box center [321, 171] width 4 height 6
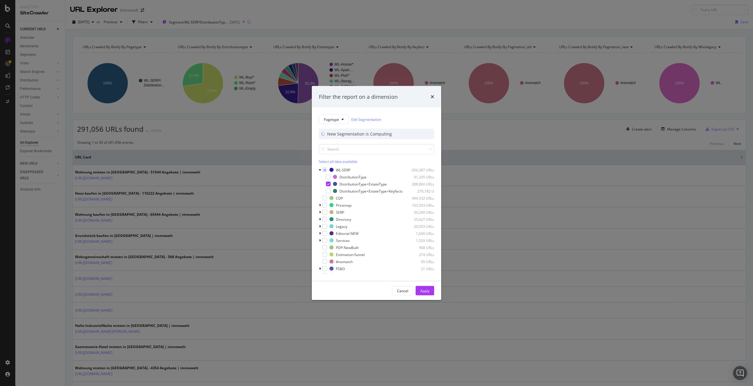
click at [329, 178] on div "DistributionType 91,245 URLs DistributionType+EstateType 288,860 URLs Distribut…" at bounding box center [376, 184] width 115 height 20
click at [328, 189] on div "modal" at bounding box center [328, 191] width 5 height 5
click at [421, 288] on button "Apply" at bounding box center [424, 290] width 19 height 9
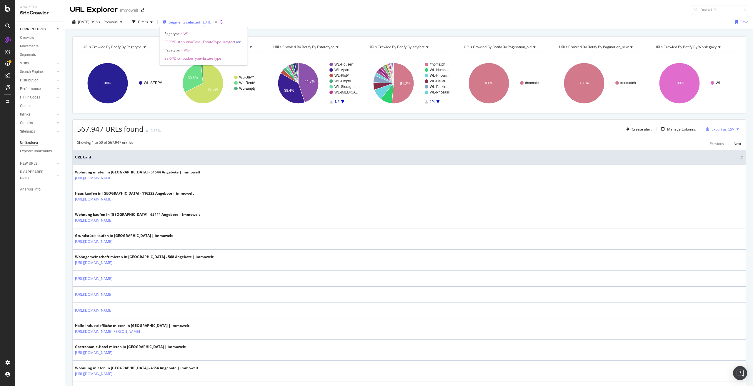
click at [198, 22] on span "Segments selected" at bounding box center [184, 22] width 31 height 5
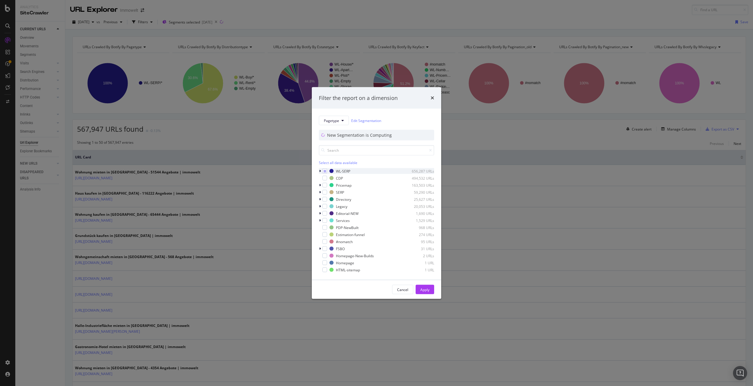
click at [321, 170] on div "modal" at bounding box center [321, 171] width 4 height 6
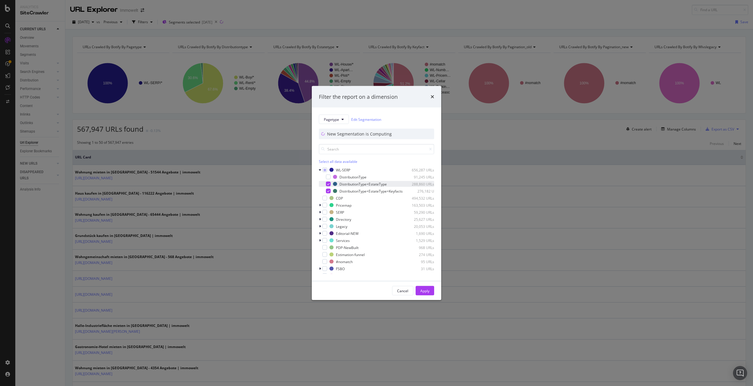
click at [327, 183] on icon "modal" at bounding box center [328, 184] width 3 height 3
click at [427, 292] on div "Apply" at bounding box center [424, 290] width 9 height 5
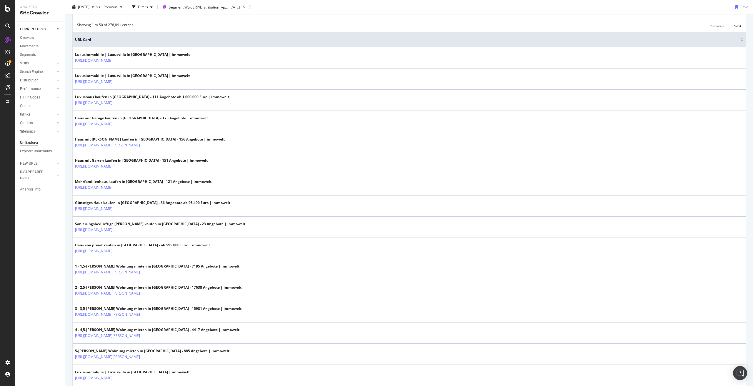
scroll to position [88, 0]
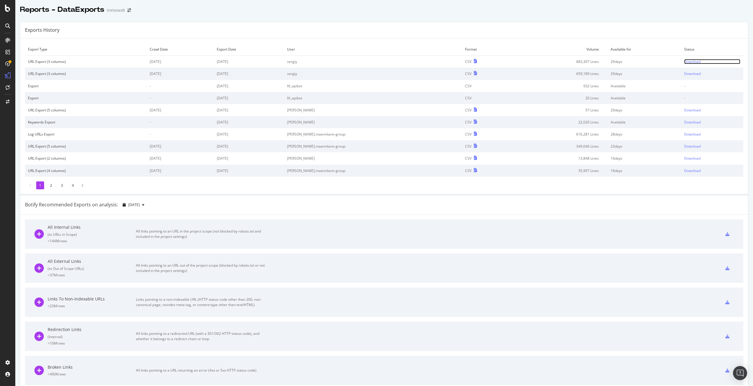
click at [684, 60] on div "Download" at bounding box center [692, 61] width 16 height 5
